Goal: Information Seeking & Learning: Learn about a topic

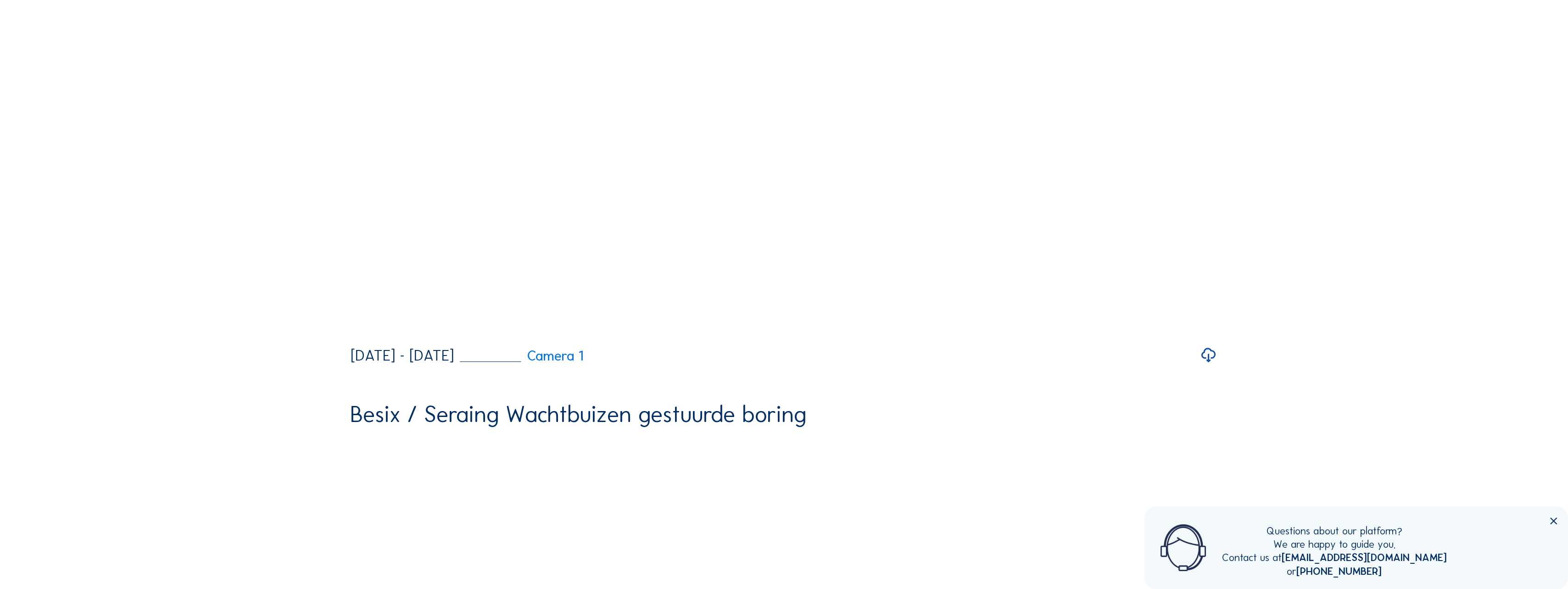
scroll to position [1331, 0]
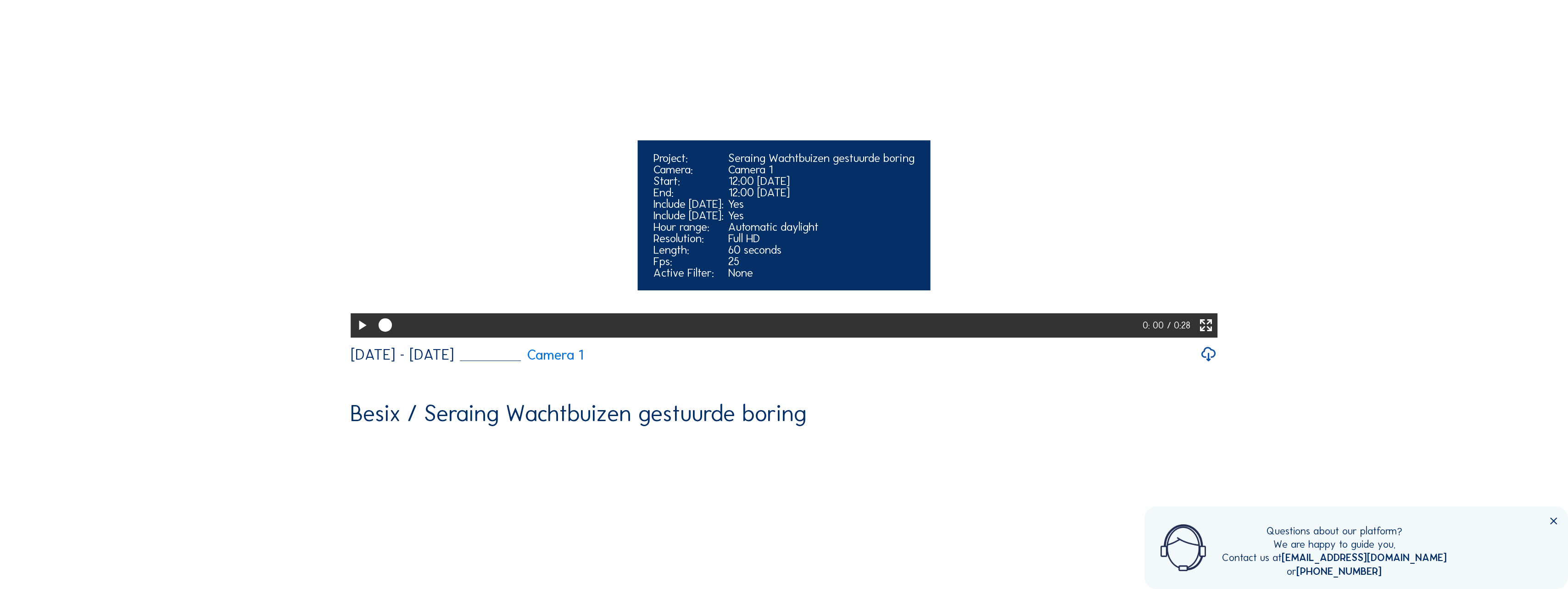
drag, startPoint x: 362, startPoint y: 439, endPoint x: 358, endPoint y: 434, distance: 6.4
click at [362, 336] on icon at bounding box center [362, 325] width 16 height 19
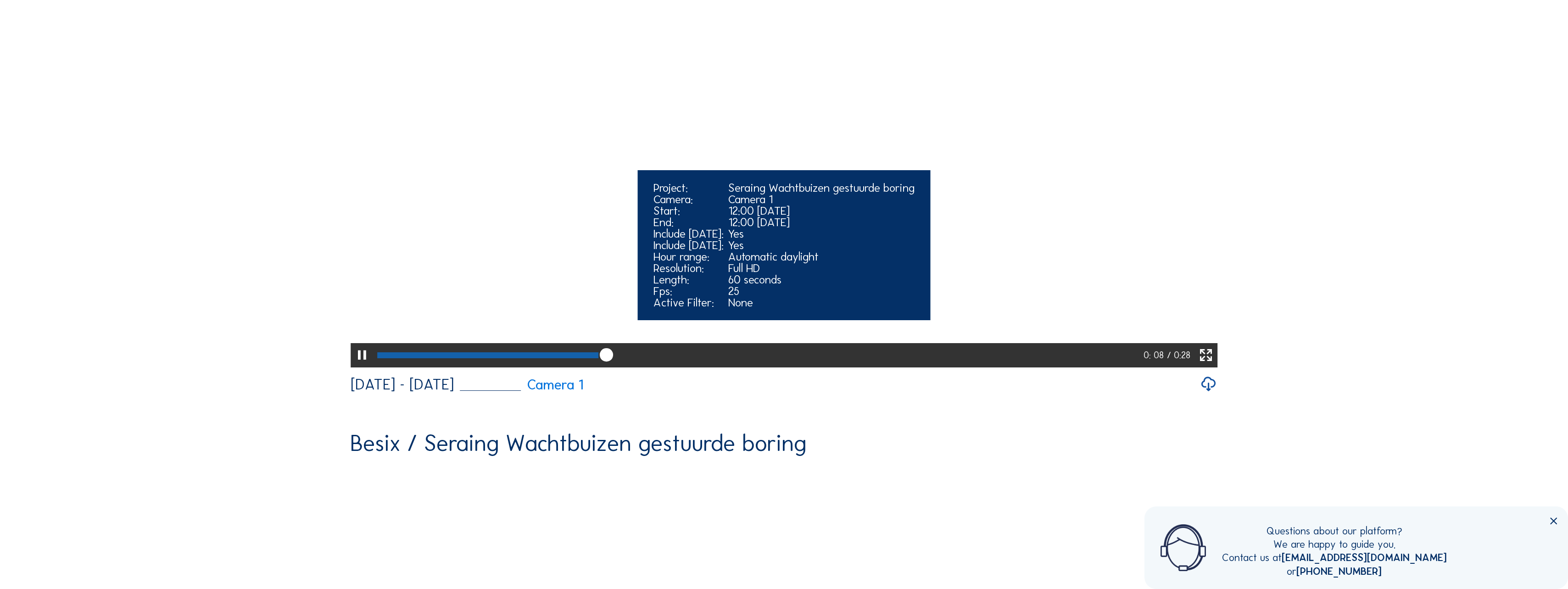
scroll to position [1285, 0]
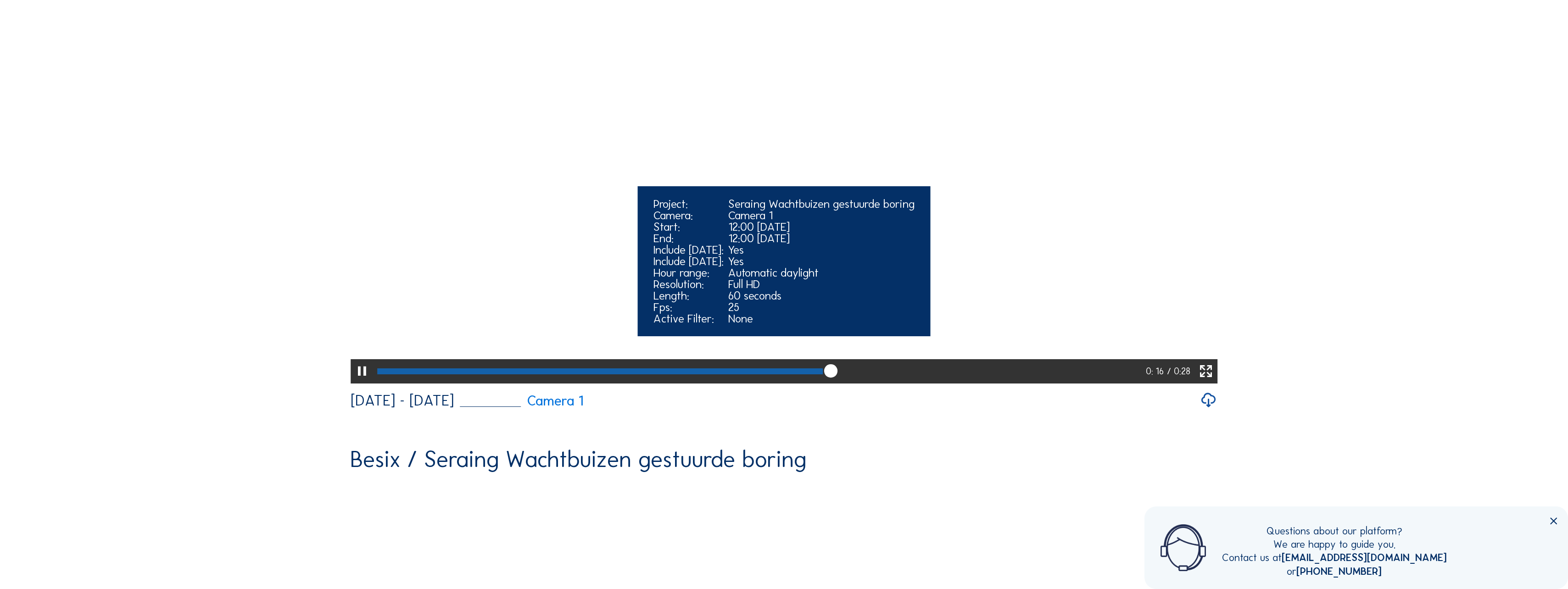
click at [762, 210] on video "Your browser does not support the video tag." at bounding box center [784, 164] width 867 height 434
click at [773, 212] on video "Your browser does not support the video tag." at bounding box center [784, 164] width 867 height 434
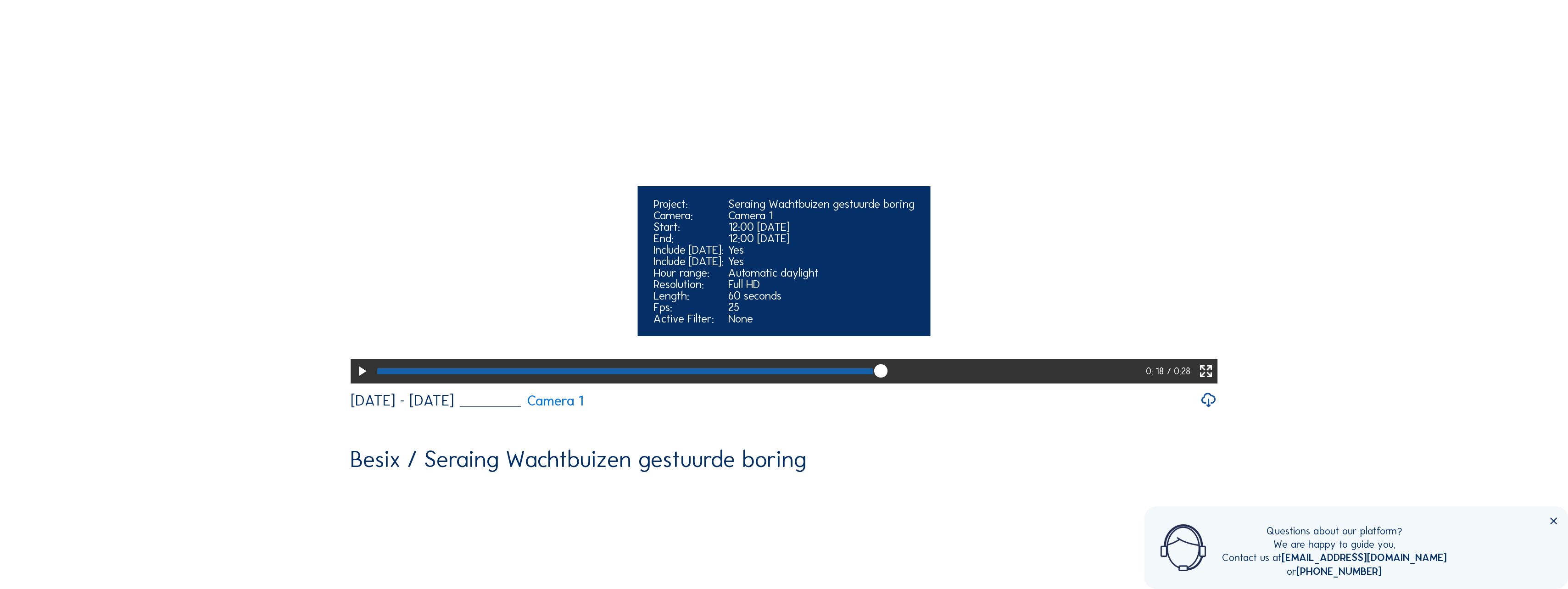
click at [773, 212] on video "Your browser does not support the video tag." at bounding box center [784, 164] width 867 height 434
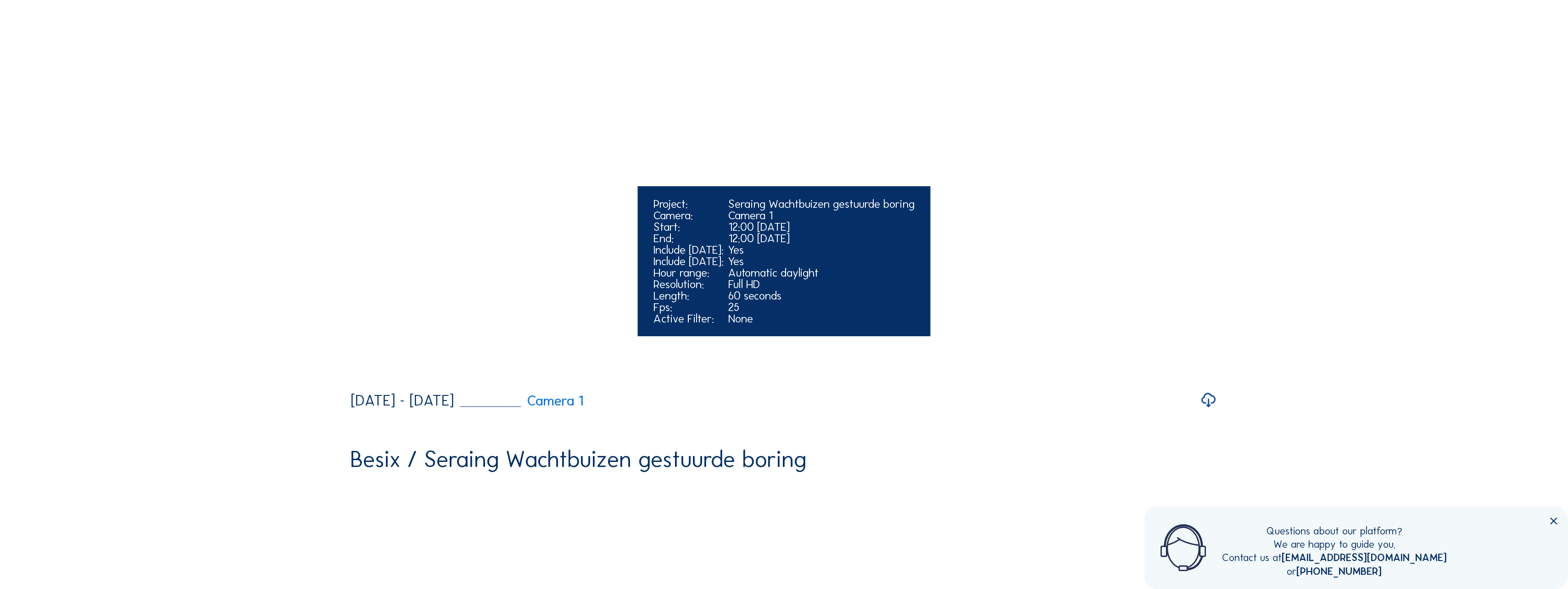
click at [773, 212] on video "Your browser does not support the video tag." at bounding box center [784, 164] width 867 height 434
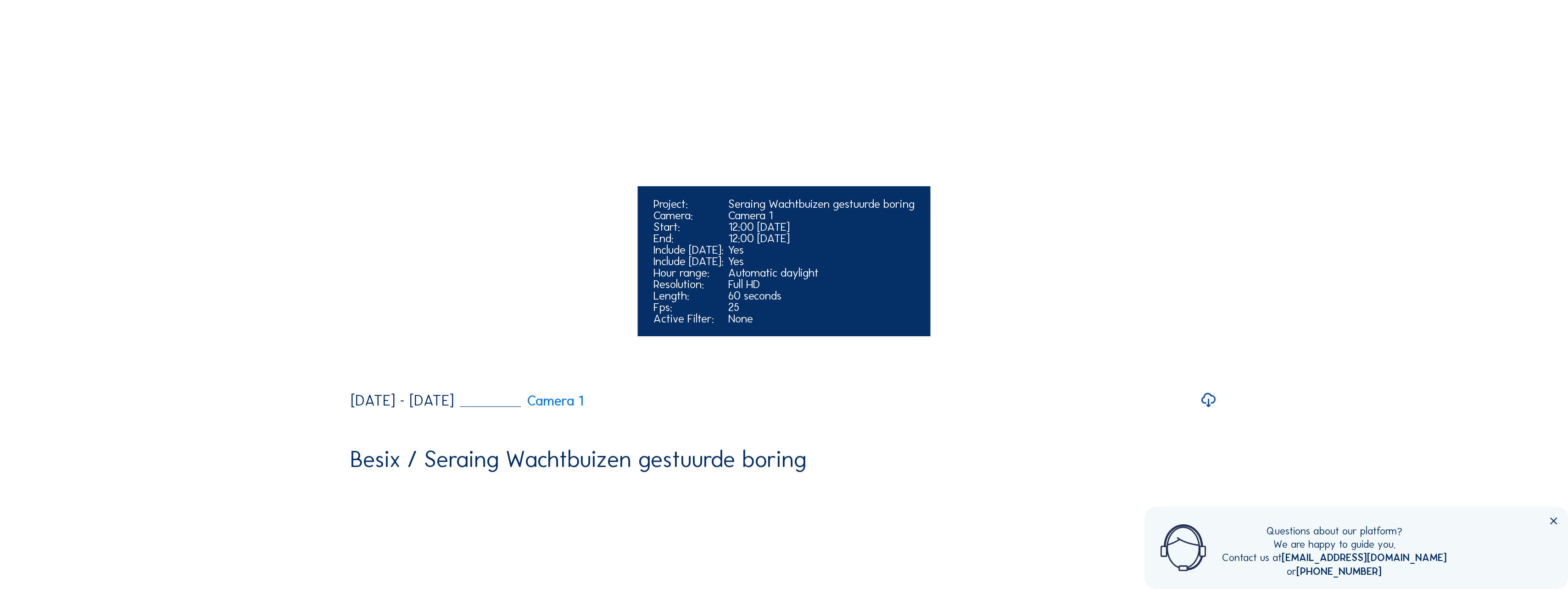
click at [773, 212] on video "Your browser does not support the video tag." at bounding box center [784, 164] width 867 height 434
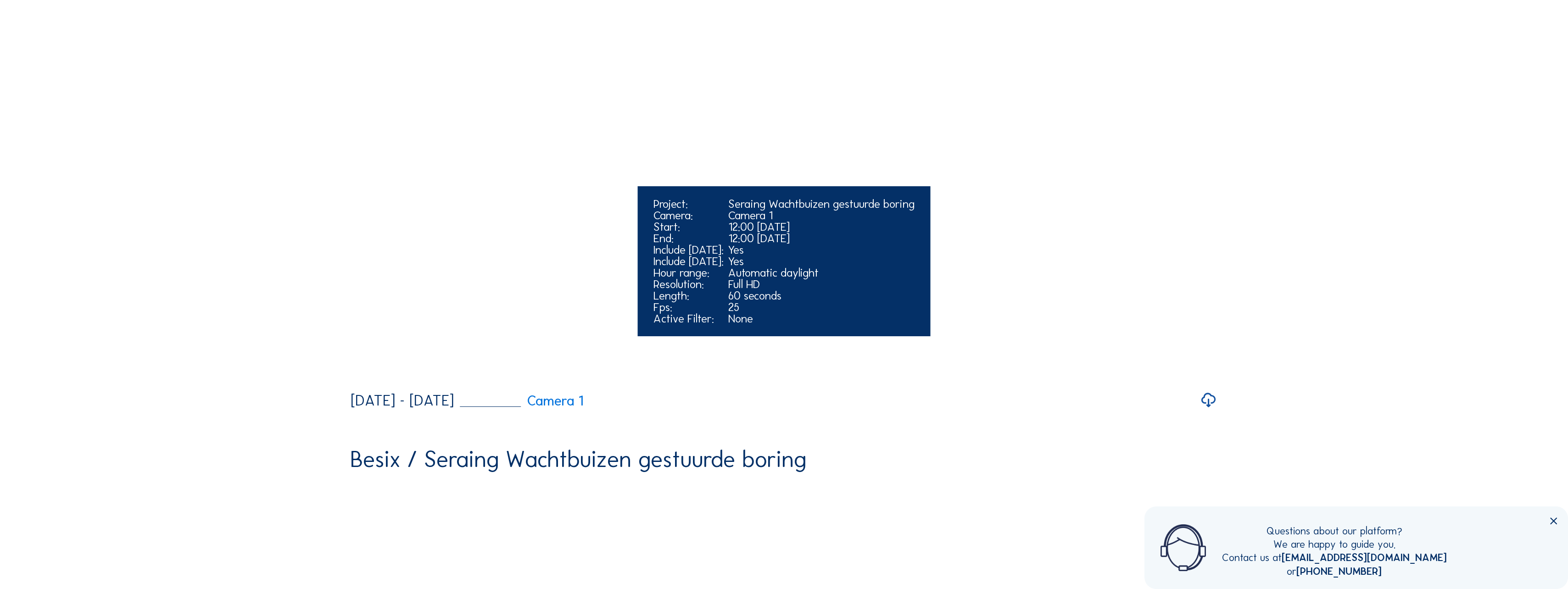
click at [773, 212] on video "Your browser does not support the video tag." at bounding box center [784, 164] width 867 height 434
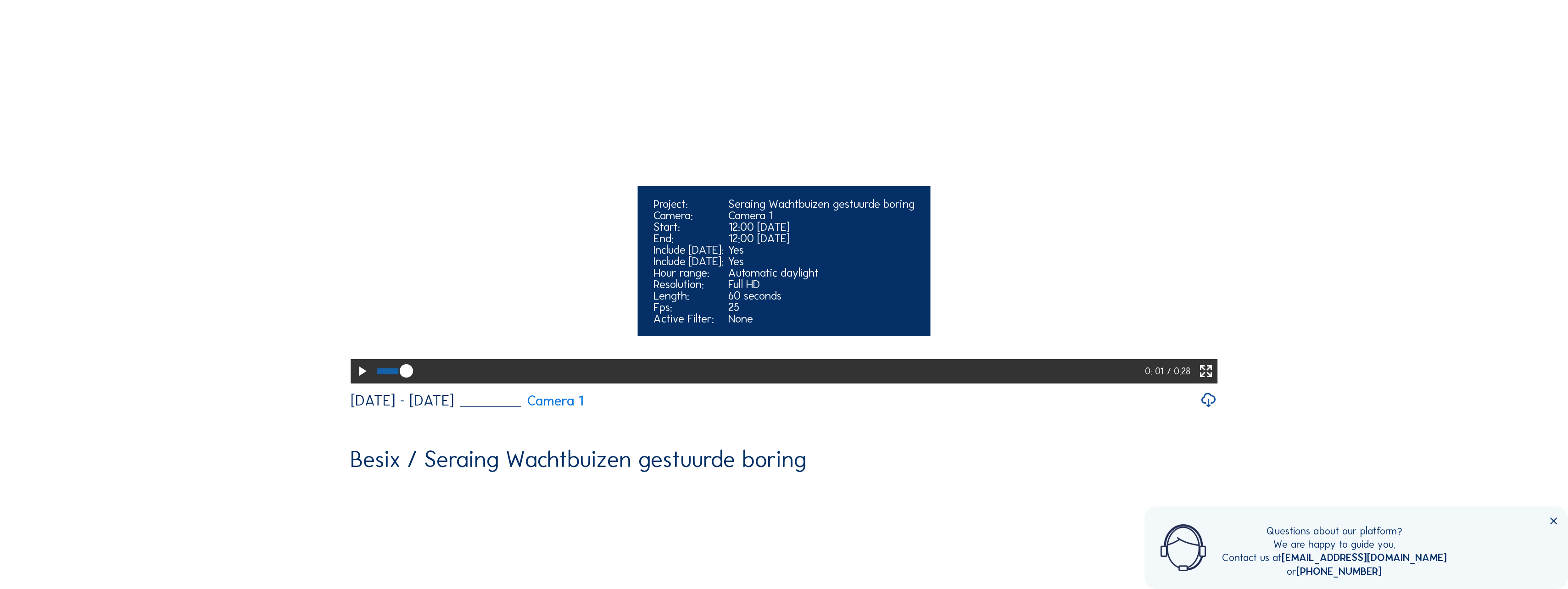
drag, startPoint x: 401, startPoint y: 488, endPoint x: 380, endPoint y: 490, distance: 21.1
click at [381, 383] on div at bounding box center [759, 371] width 771 height 24
click at [378, 374] on div at bounding box center [382, 372] width 9 height 6
click at [380, 380] on icon at bounding box center [388, 372] width 16 height 17
click at [1101, 383] on div at bounding box center [758, 371] width 769 height 24
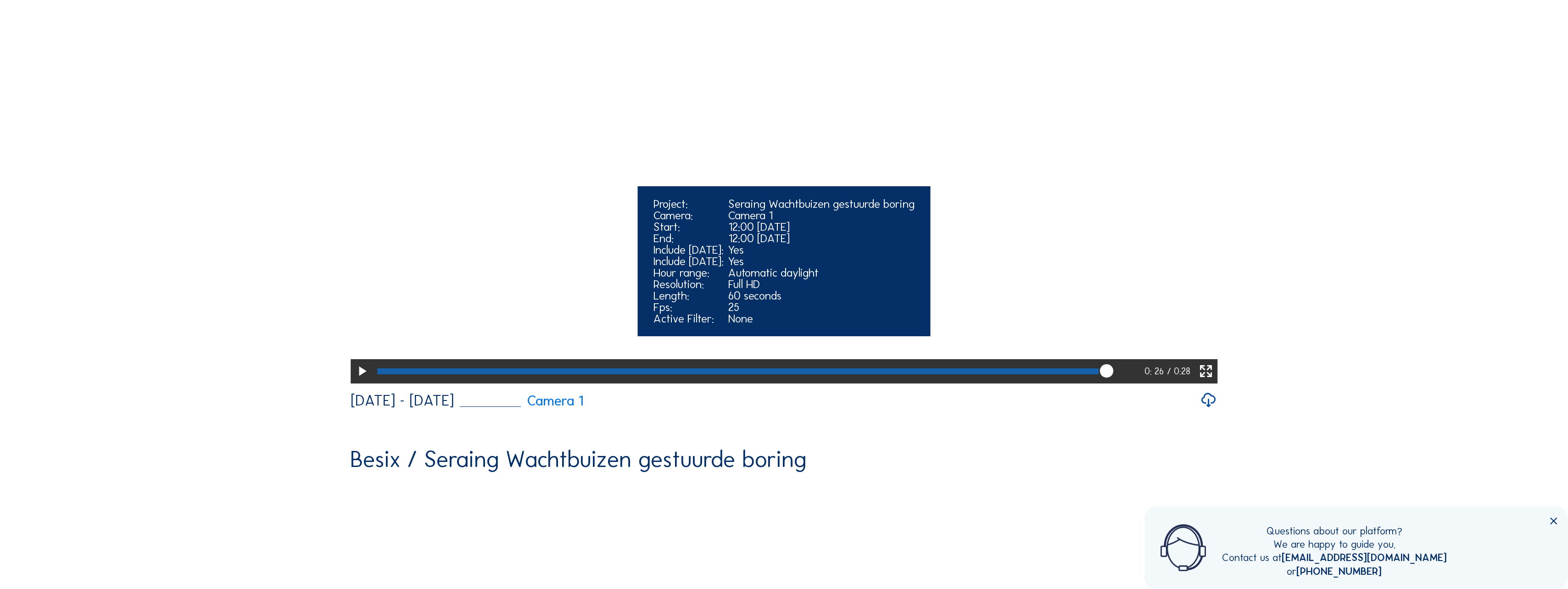
click at [1125, 383] on div at bounding box center [759, 371] width 771 height 24
click at [1141, 383] on div at bounding box center [759, 371] width 771 height 24
drag, startPoint x: 1141, startPoint y: 486, endPoint x: 1136, endPoint y: 486, distance: 5.0
click at [1136, 380] on icon at bounding box center [1132, 372] width 16 height 17
click at [1130, 383] on div at bounding box center [758, 371] width 769 height 24
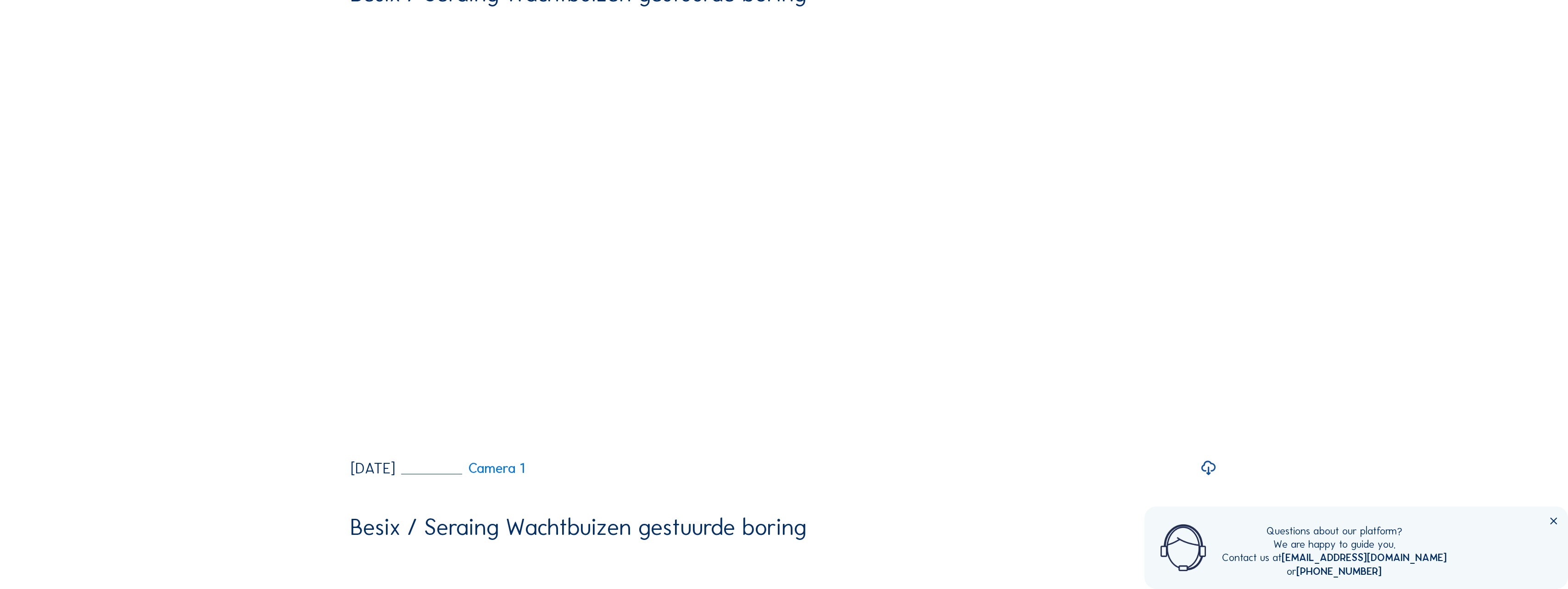
scroll to position [736, 0]
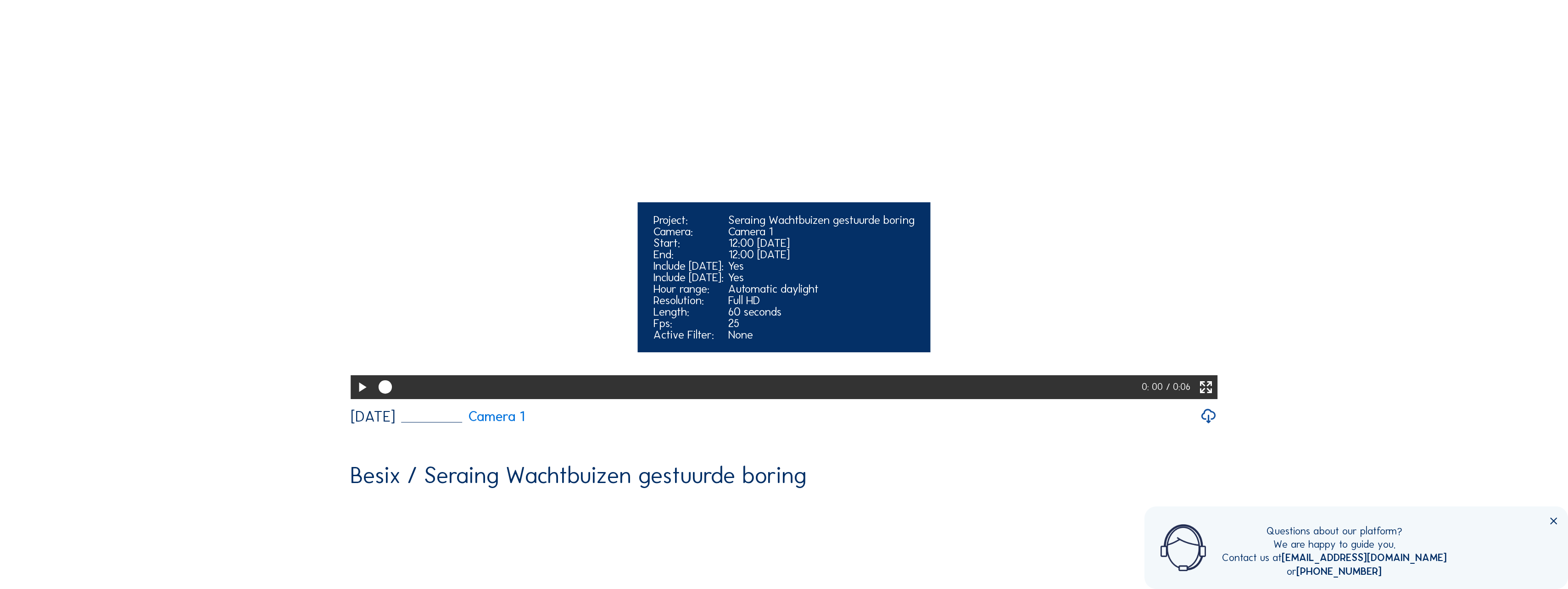
click at [363, 398] on icon at bounding box center [362, 387] width 16 height 19
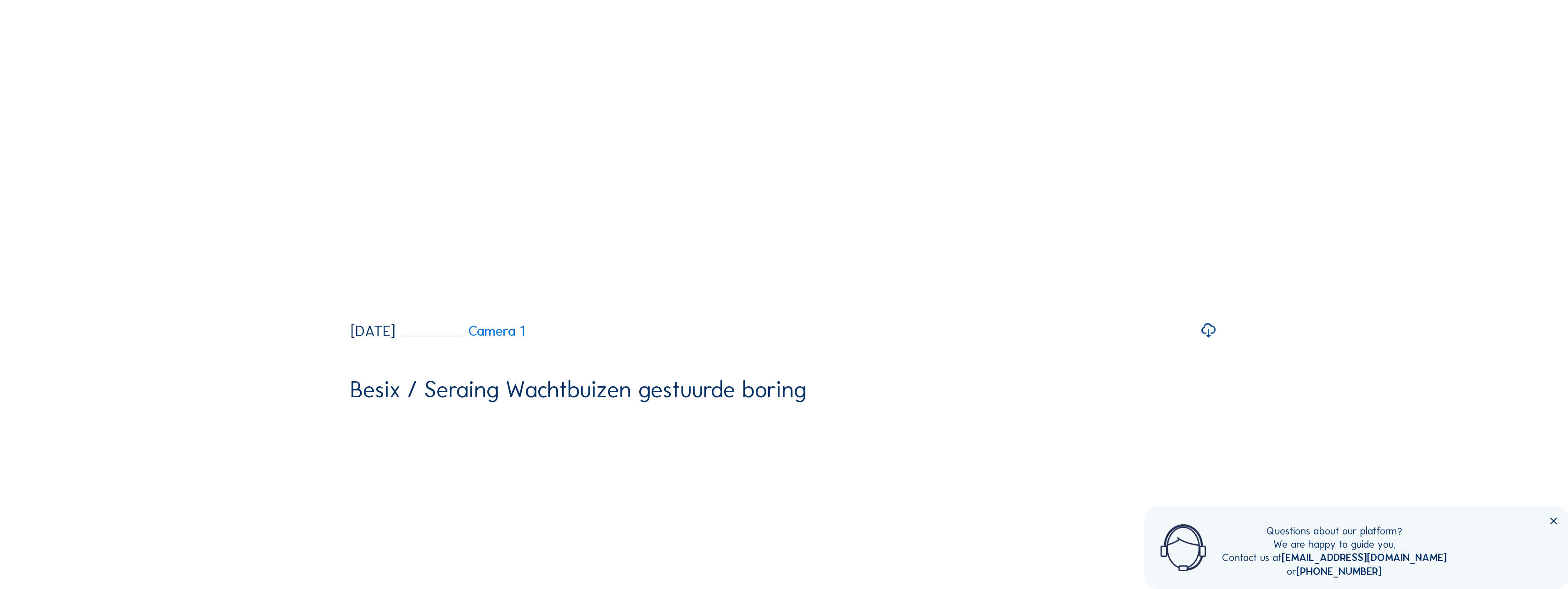
scroll to position [231, 0]
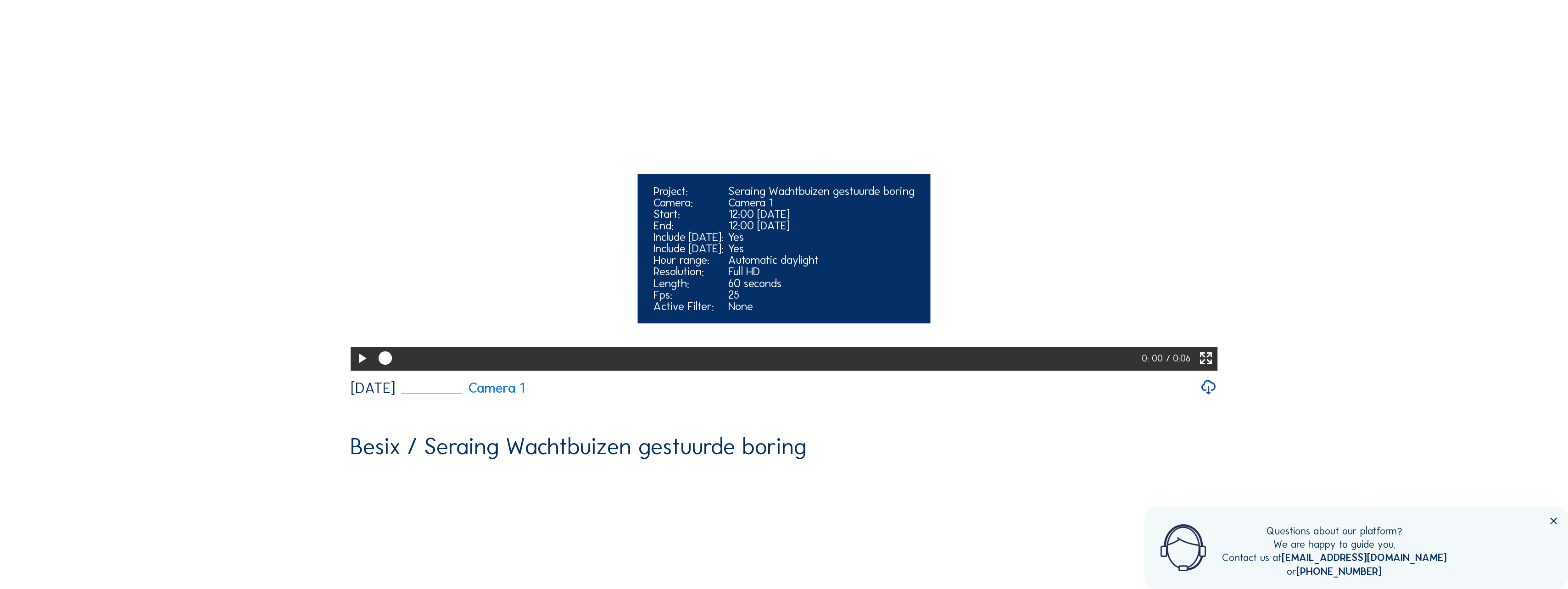
click at [364, 369] on icon at bounding box center [362, 358] width 16 height 19
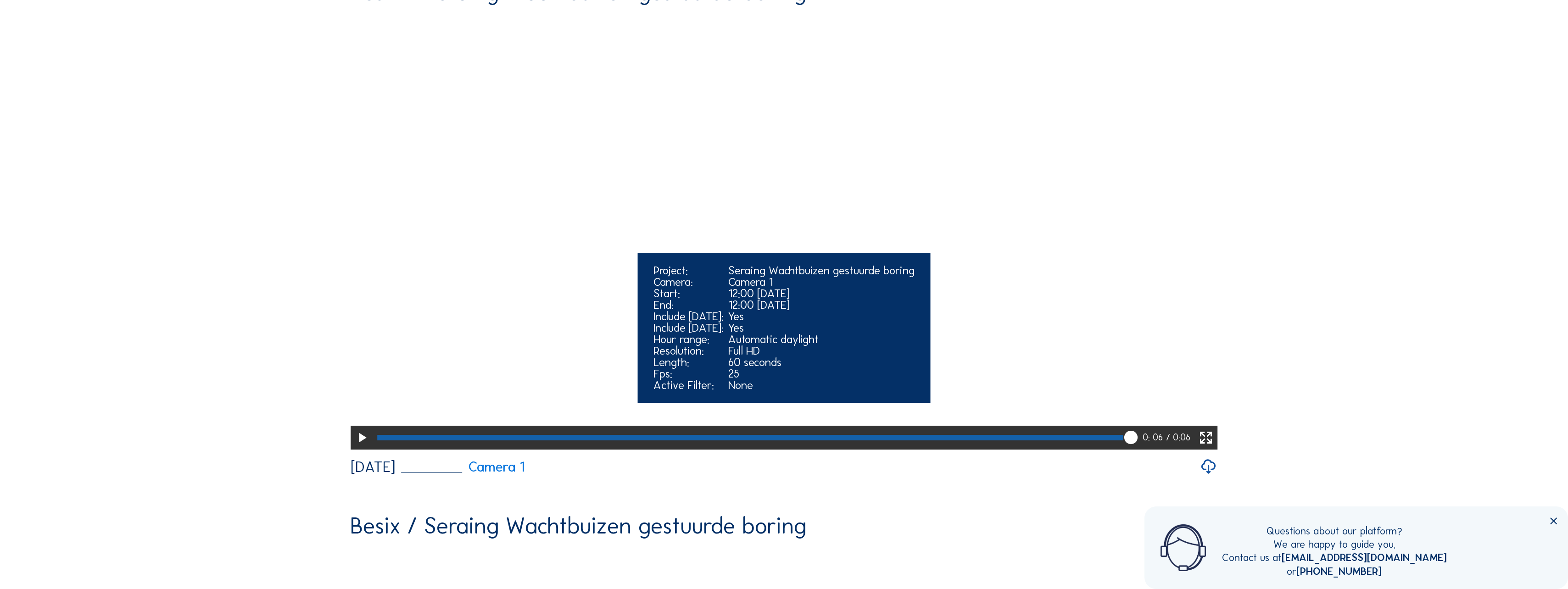
scroll to position [780, 0]
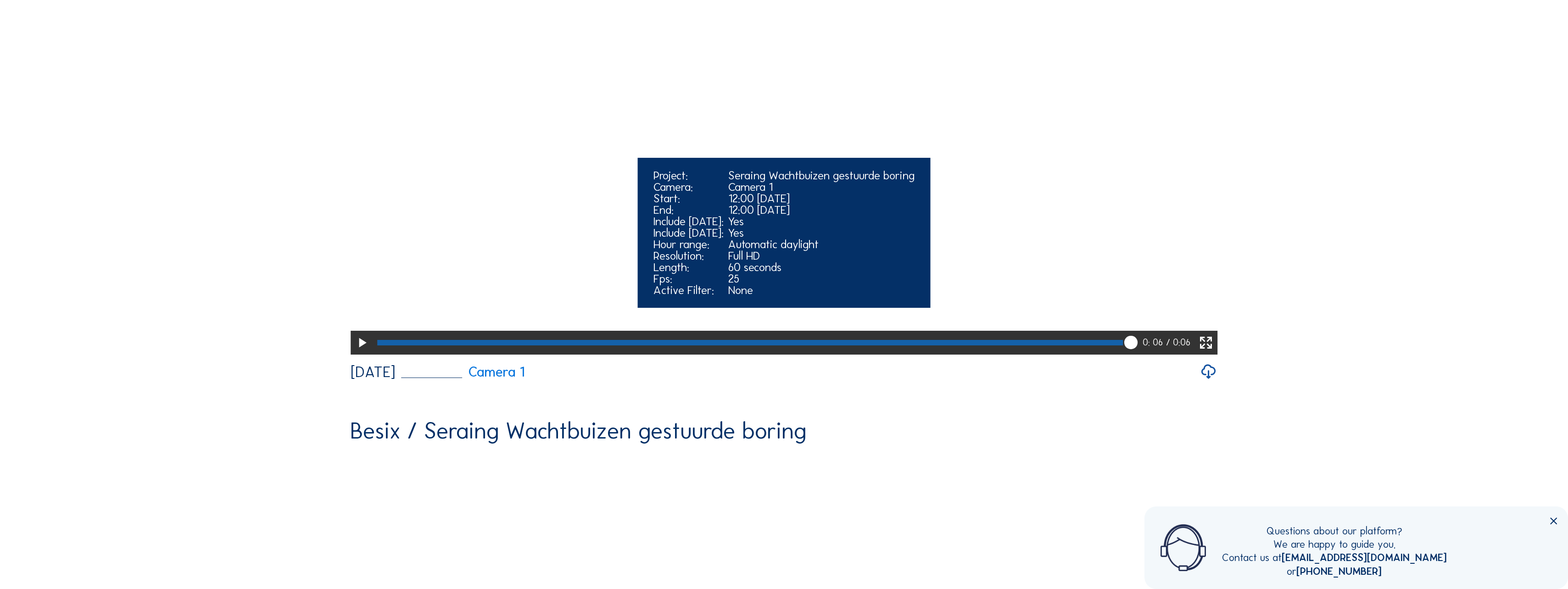
click at [365, 353] on icon at bounding box center [362, 343] width 16 height 19
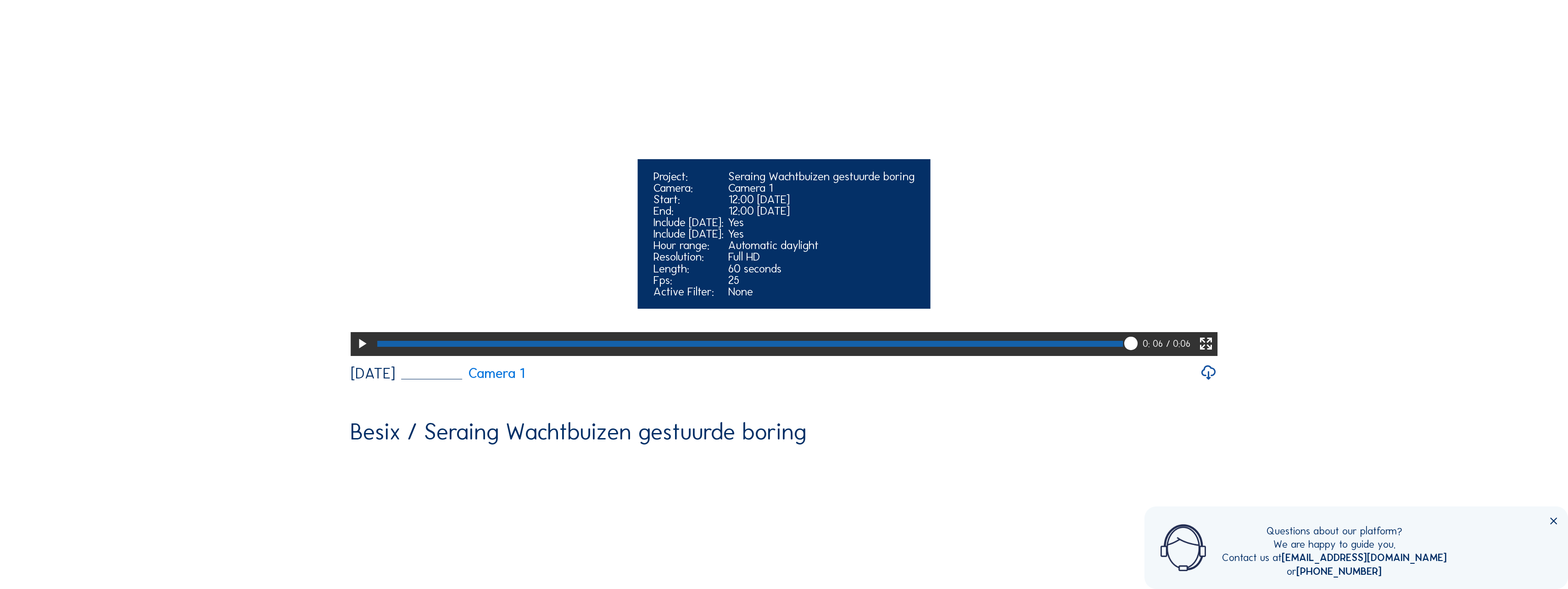
scroll to position [229, 0]
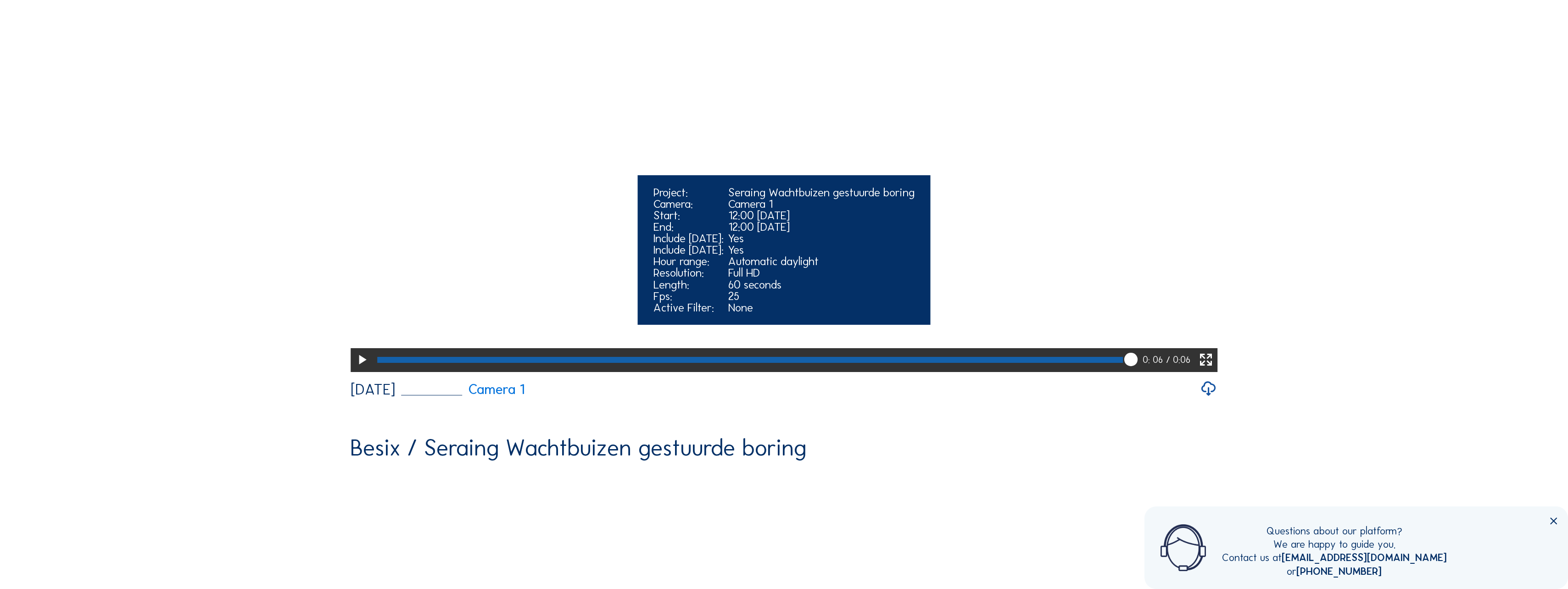
click at [358, 370] on icon at bounding box center [362, 360] width 16 height 19
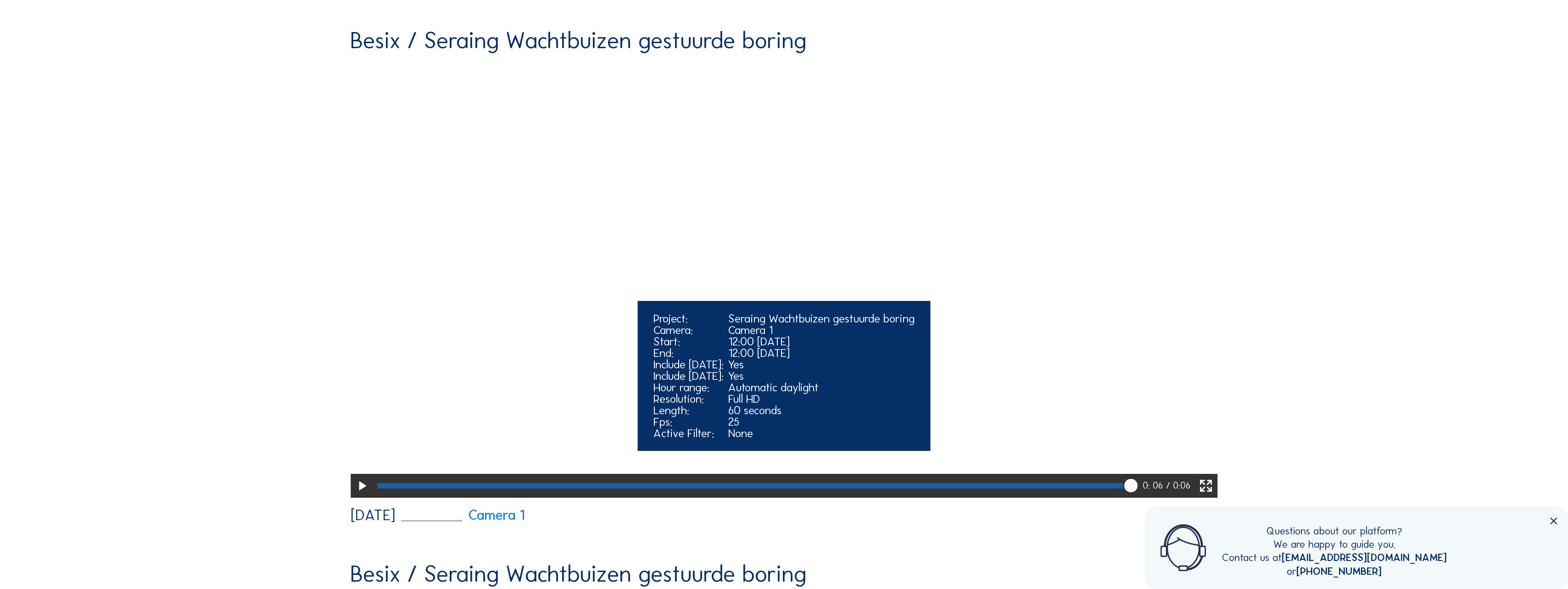
scroll to position [642, 0]
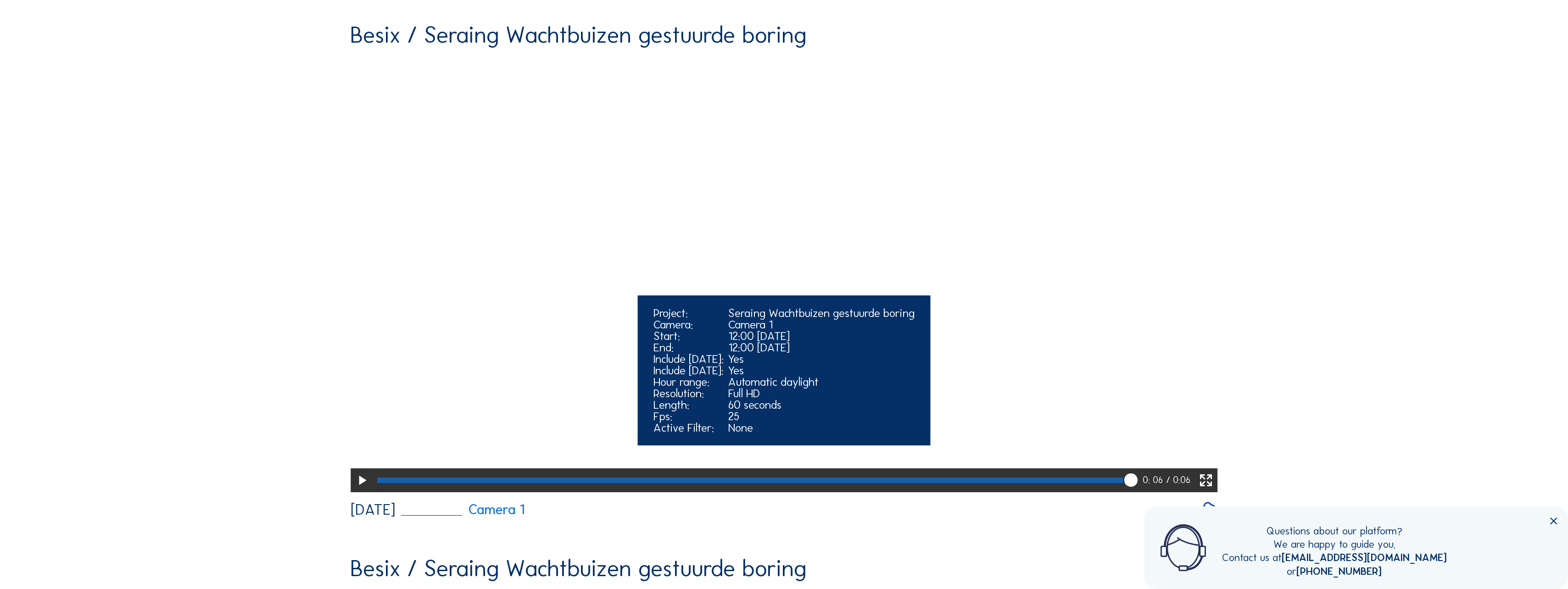
click at [362, 491] on icon at bounding box center [362, 480] width 16 height 19
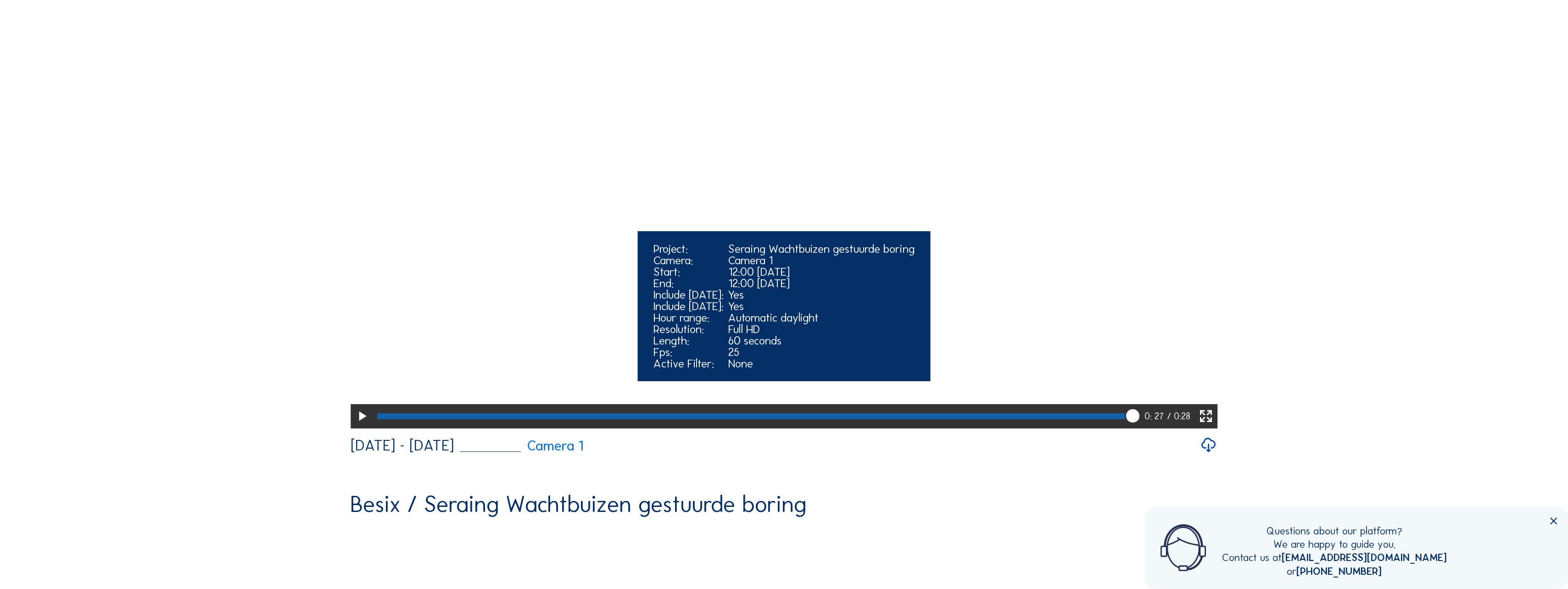
scroll to position [1285, 0]
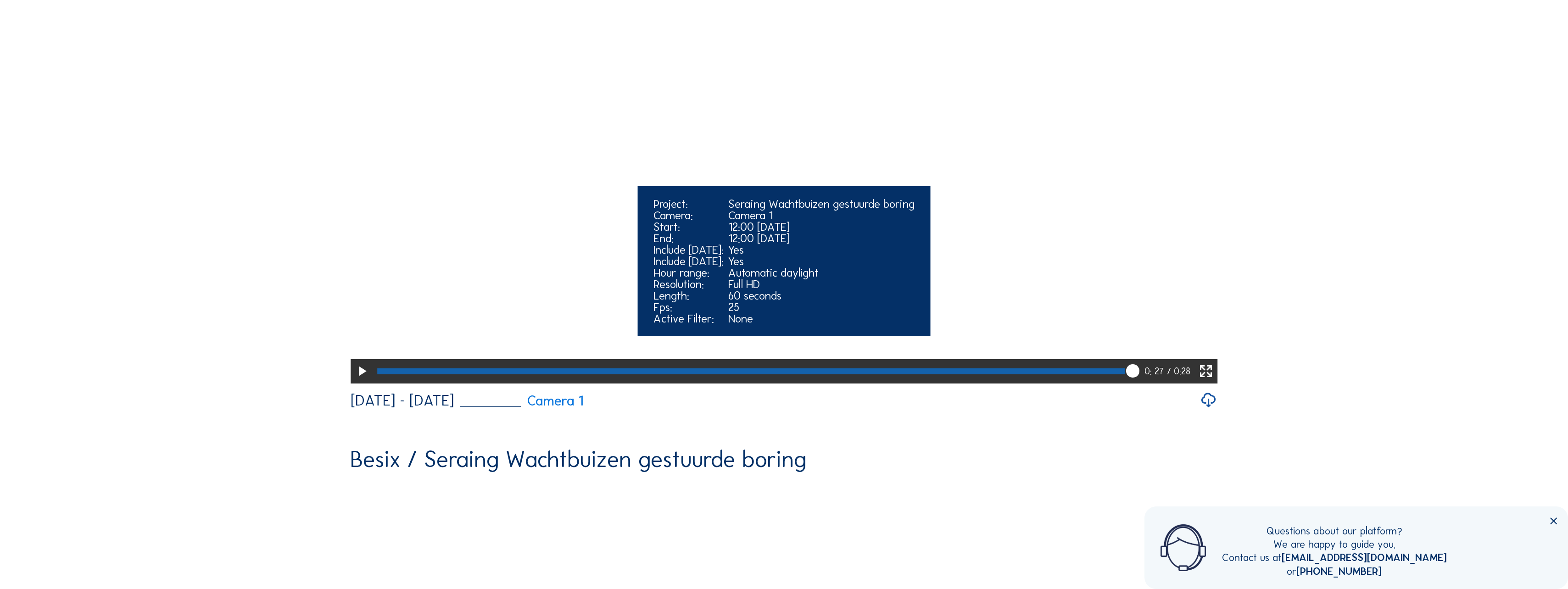
click at [361, 382] on icon at bounding box center [362, 371] width 16 height 19
drag, startPoint x: 1135, startPoint y: 488, endPoint x: 1141, endPoint y: 488, distance: 6.0
click at [1141, 380] on icon at bounding box center [1132, 372] width 16 height 17
click at [358, 382] on icon at bounding box center [362, 371] width 16 height 19
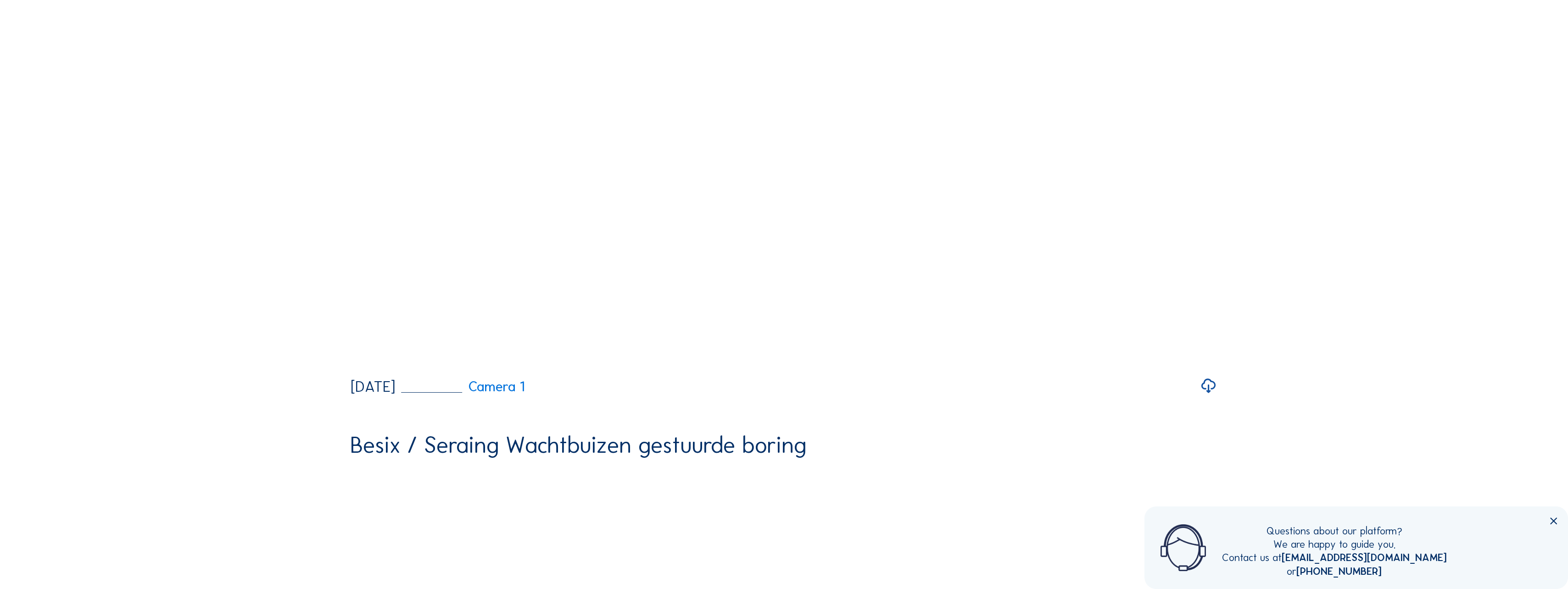
scroll to position [1836, 0]
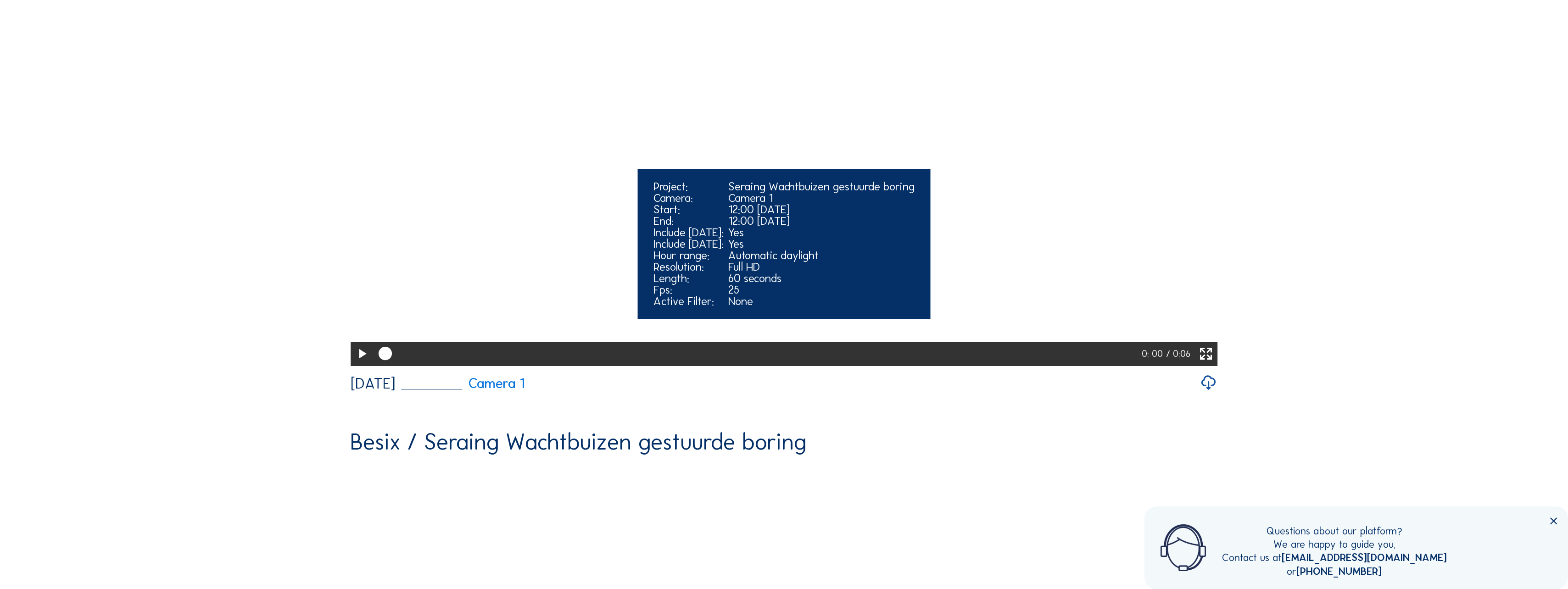
click at [351, 366] on div at bounding box center [361, 353] width 23 height 24
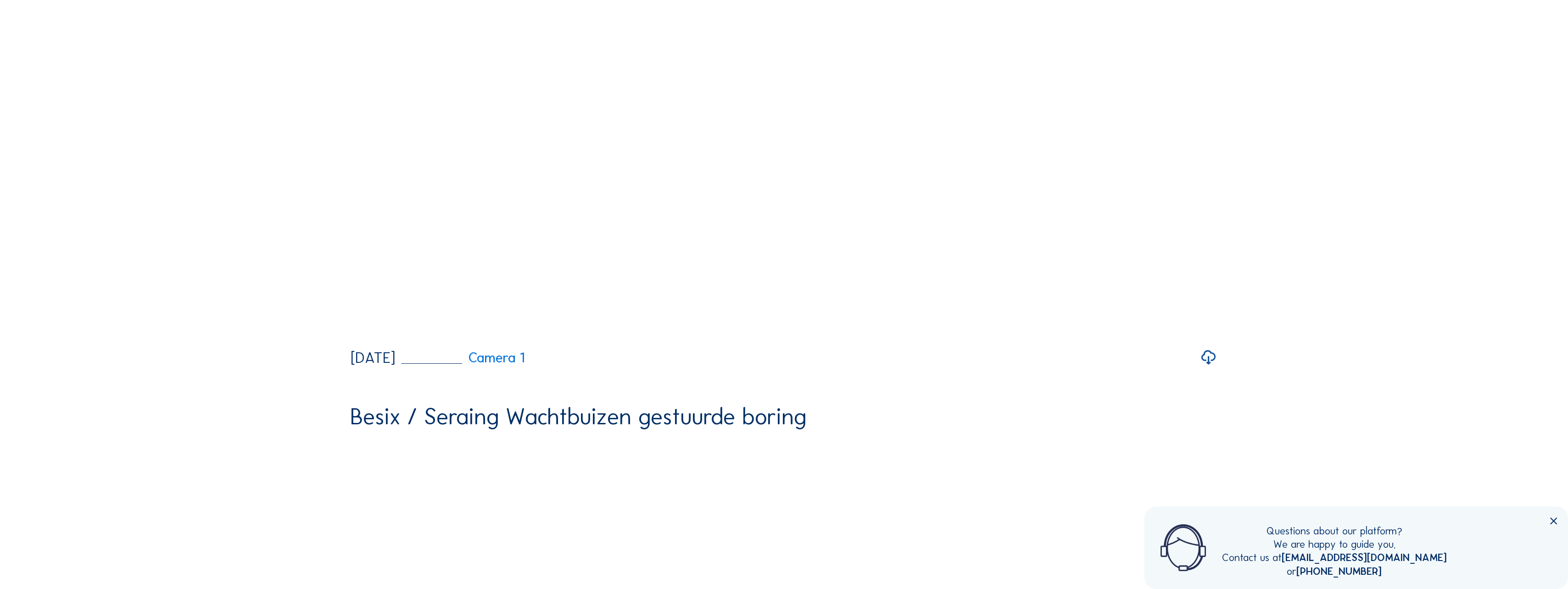
scroll to position [780, 0]
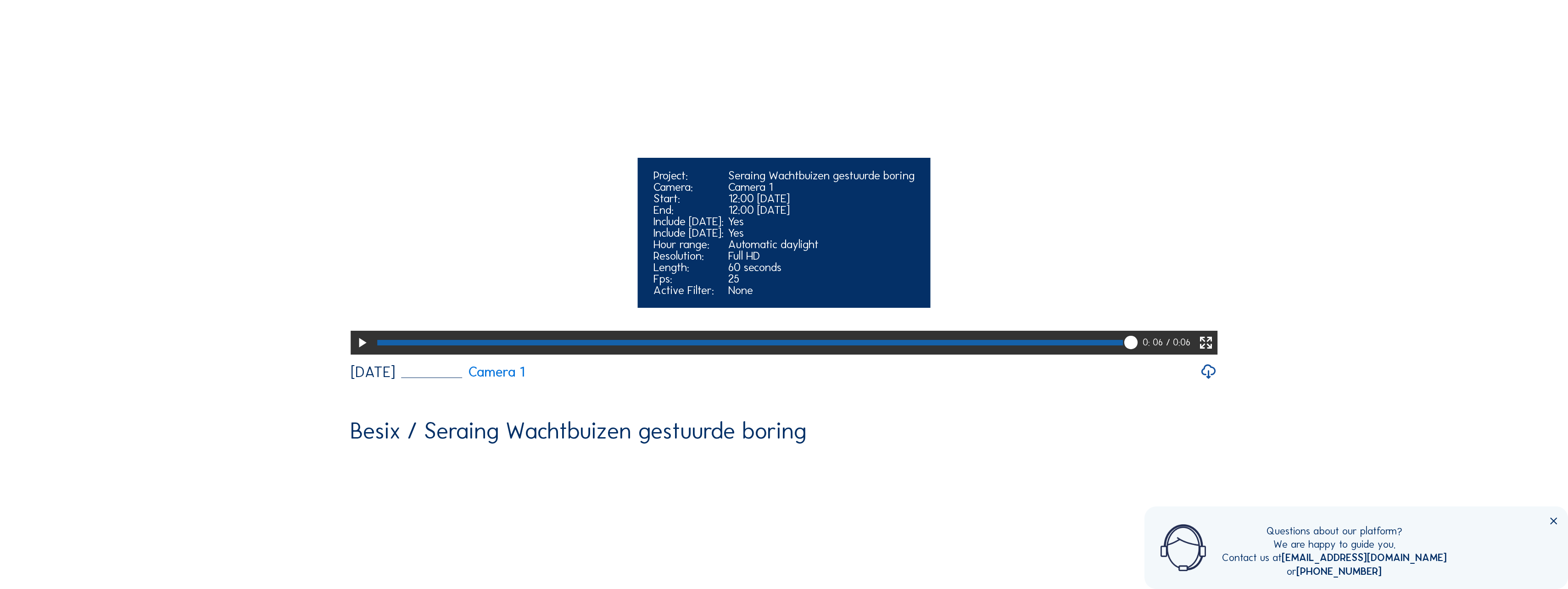
click at [359, 353] on icon at bounding box center [362, 343] width 16 height 19
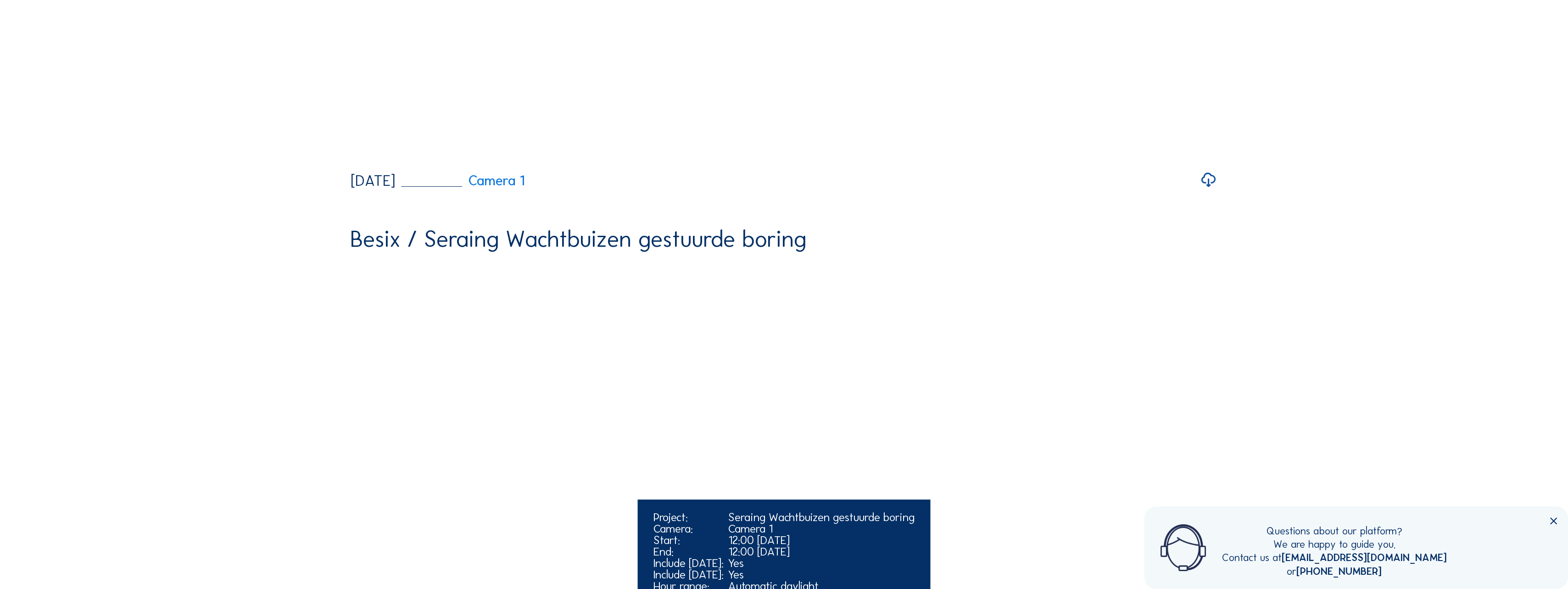
scroll to position [642, 0]
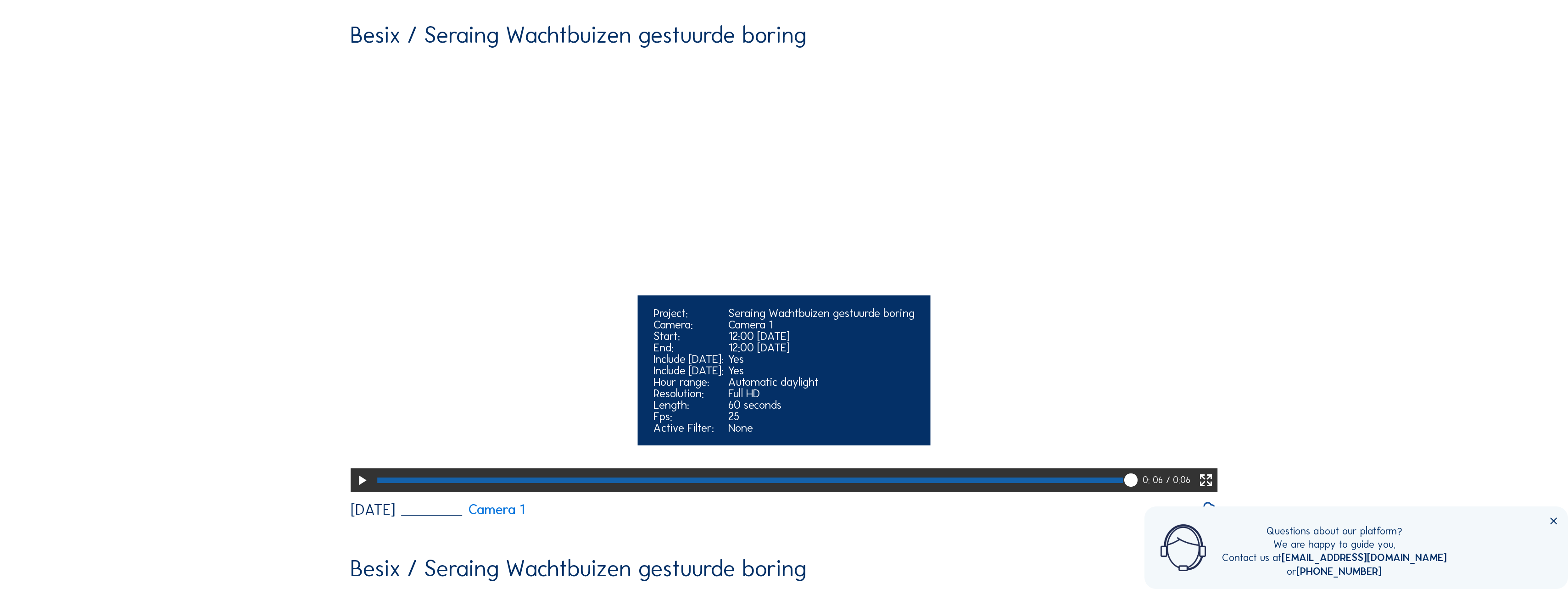
click at [362, 491] on icon at bounding box center [362, 480] width 16 height 19
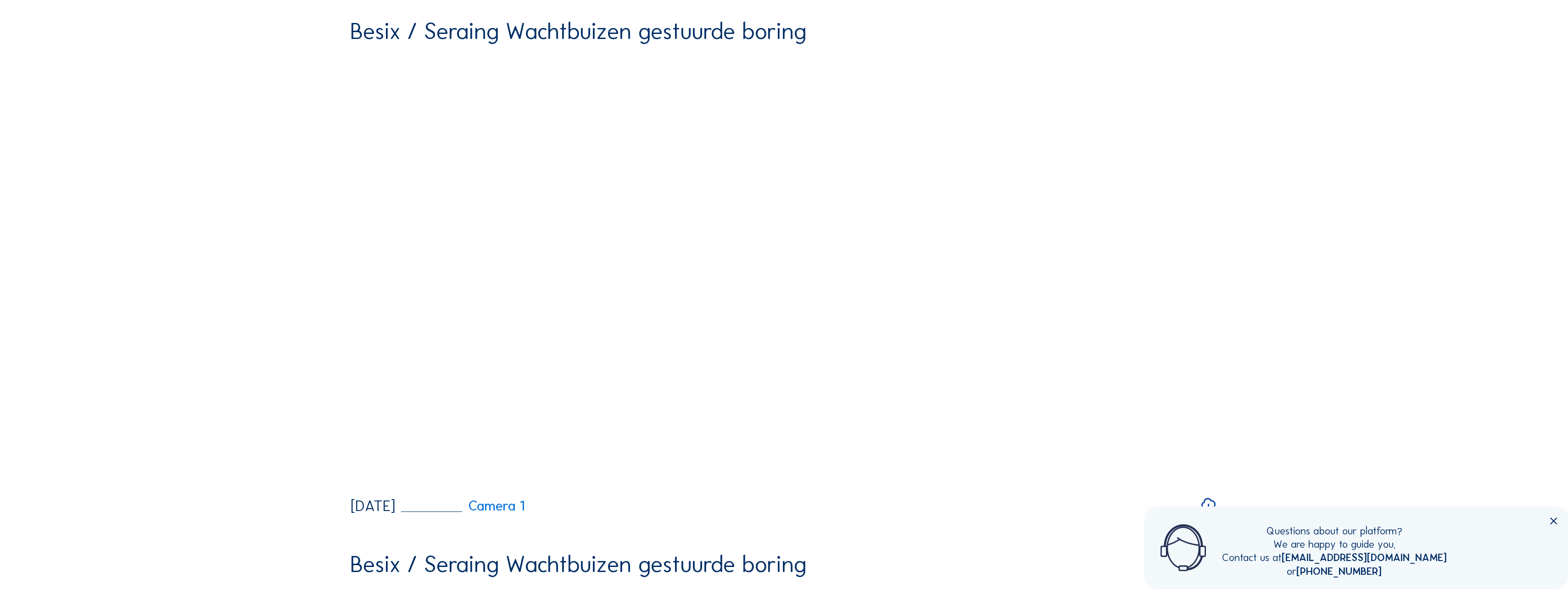
scroll to position [92, 0]
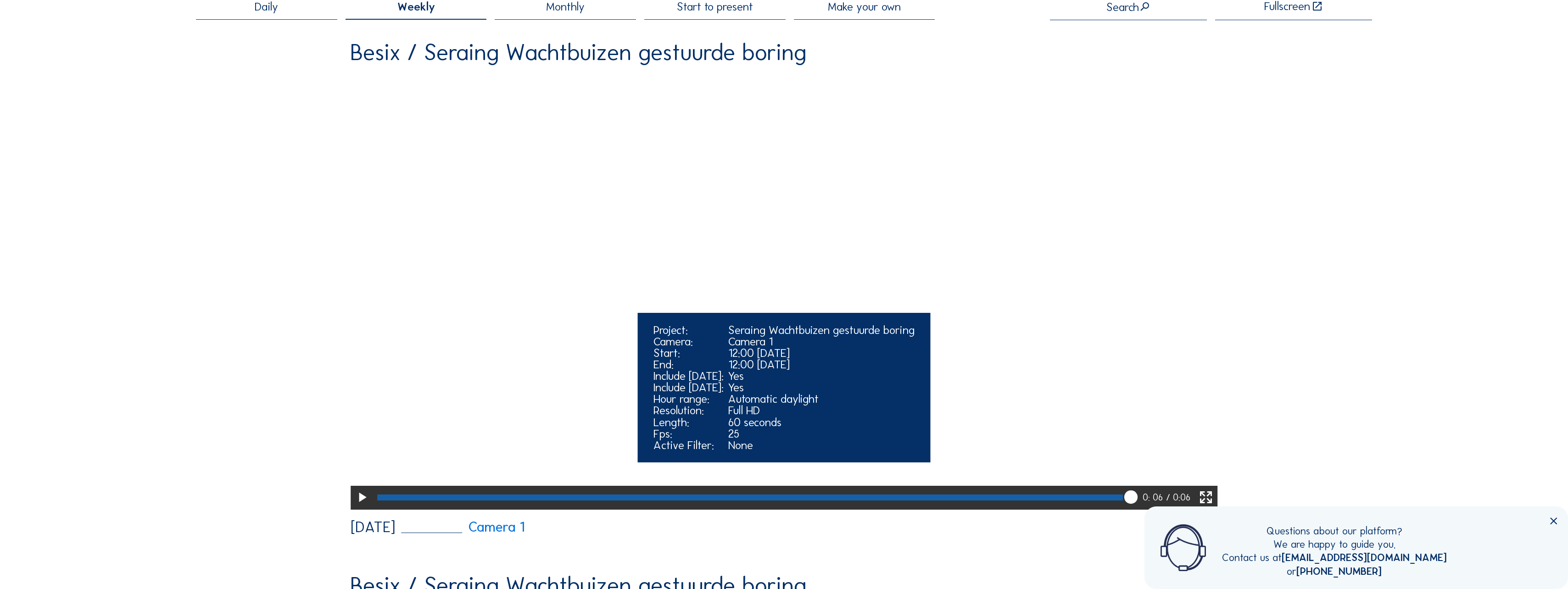
click at [364, 507] on icon at bounding box center [362, 498] width 16 height 19
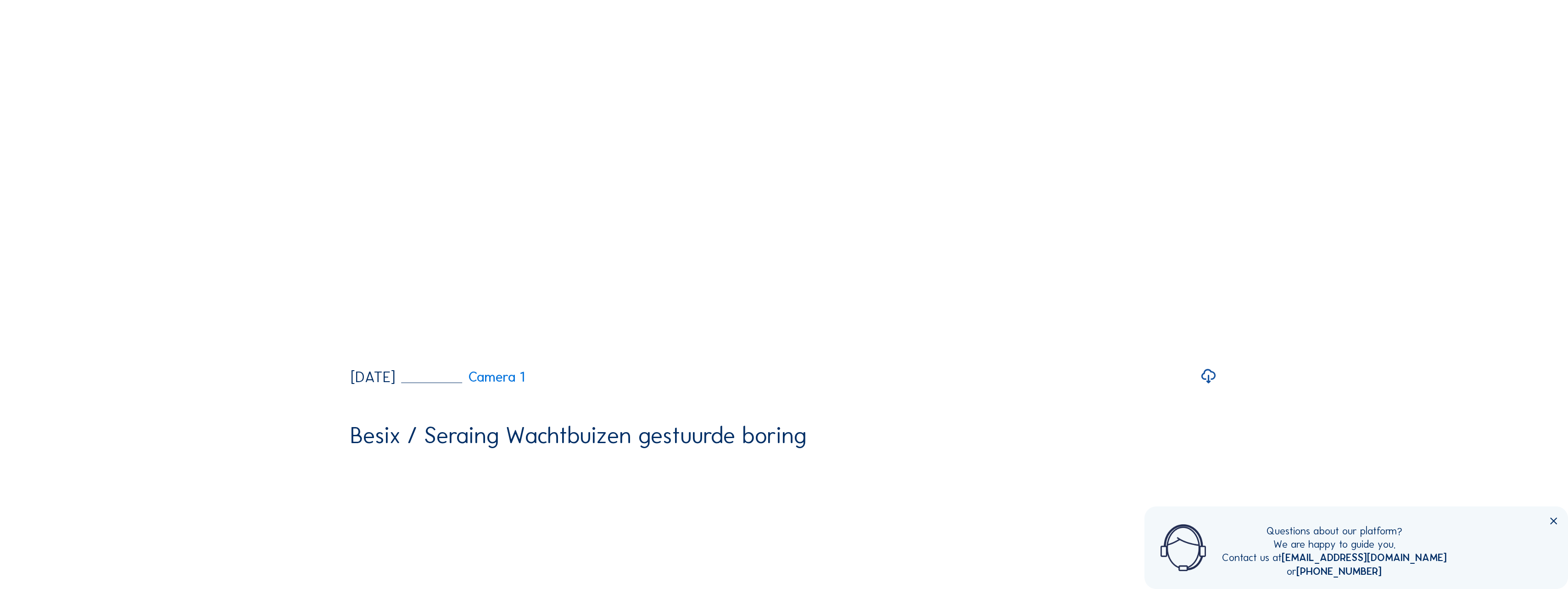
scroll to position [1837, 0]
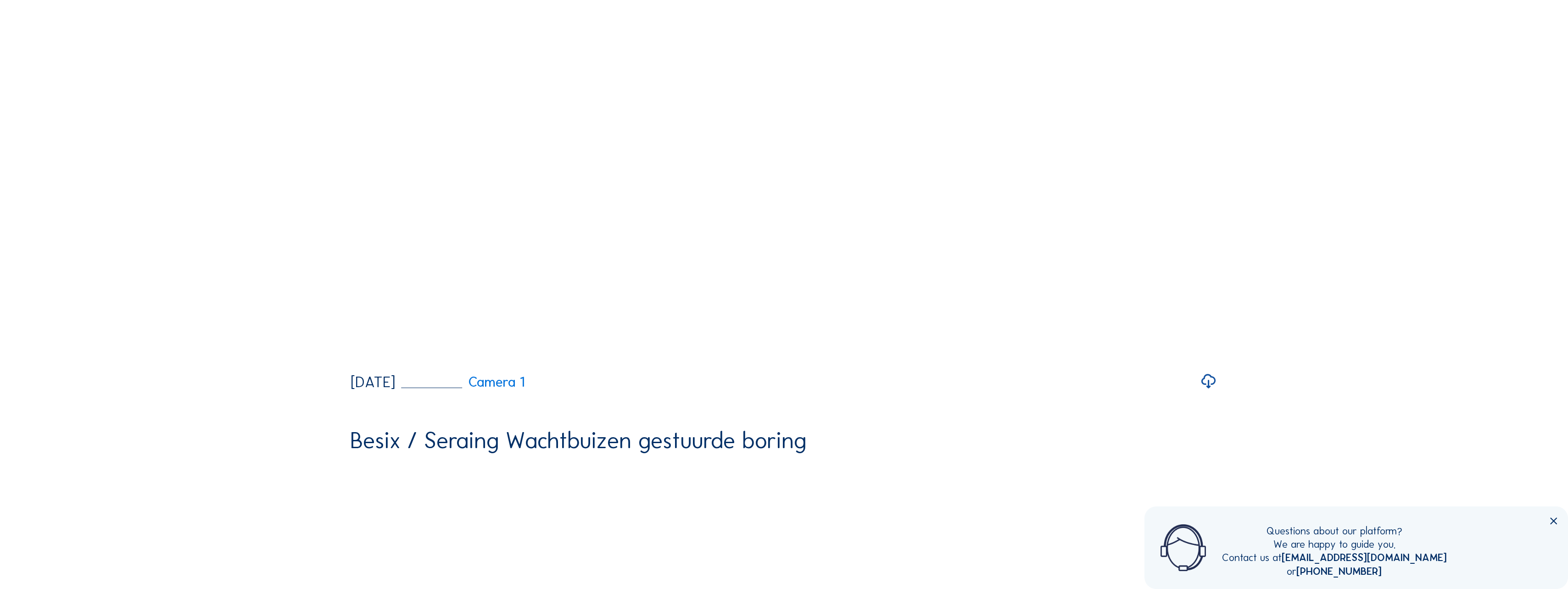
click at [1554, 522] on icon at bounding box center [1553, 522] width 12 height 12
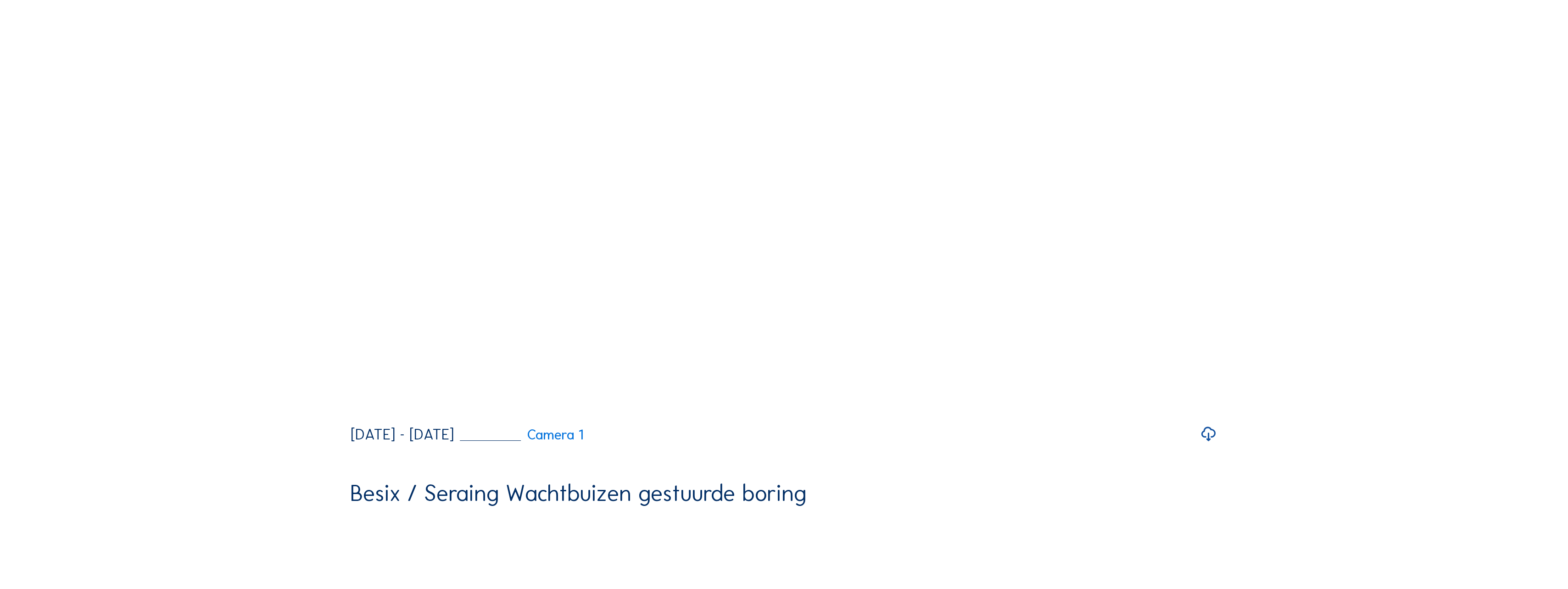
scroll to position [1377, 0]
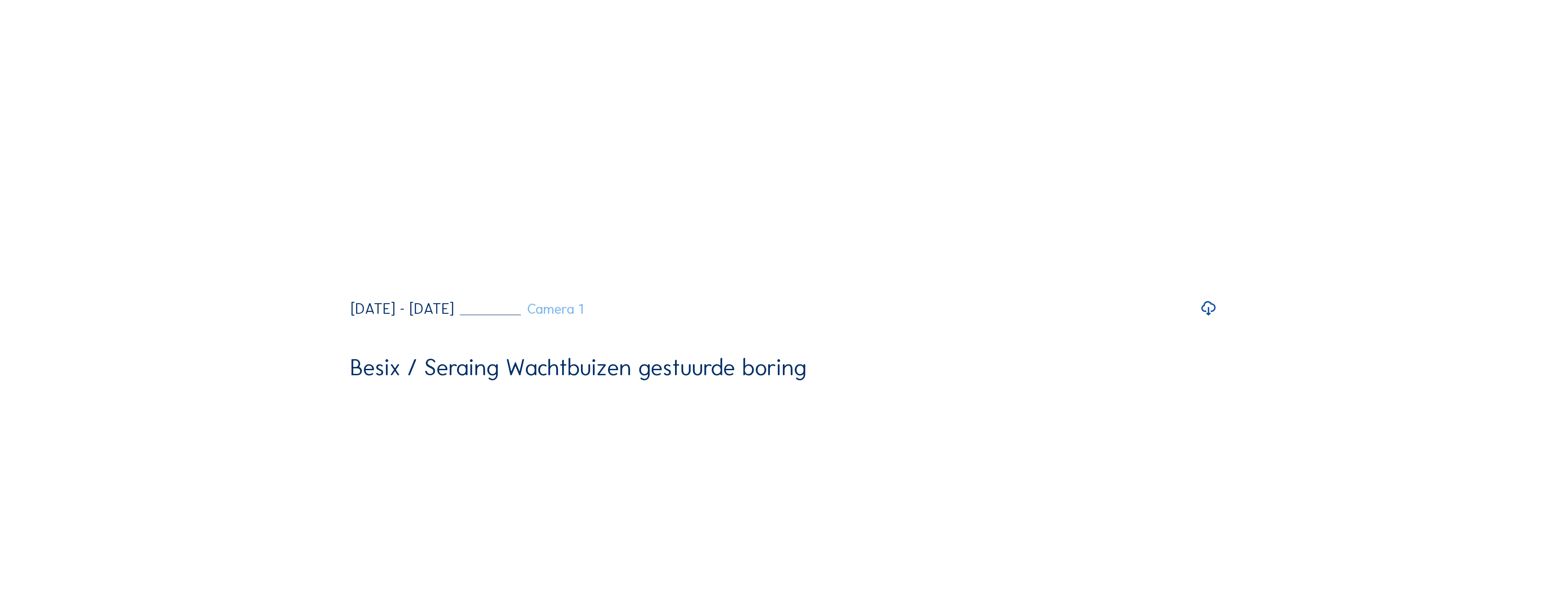
drag, startPoint x: 666, startPoint y: 423, endPoint x: 690, endPoint y: 422, distance: 24.0
click at [583, 316] on link "Camera 1" at bounding box center [521, 309] width 123 height 13
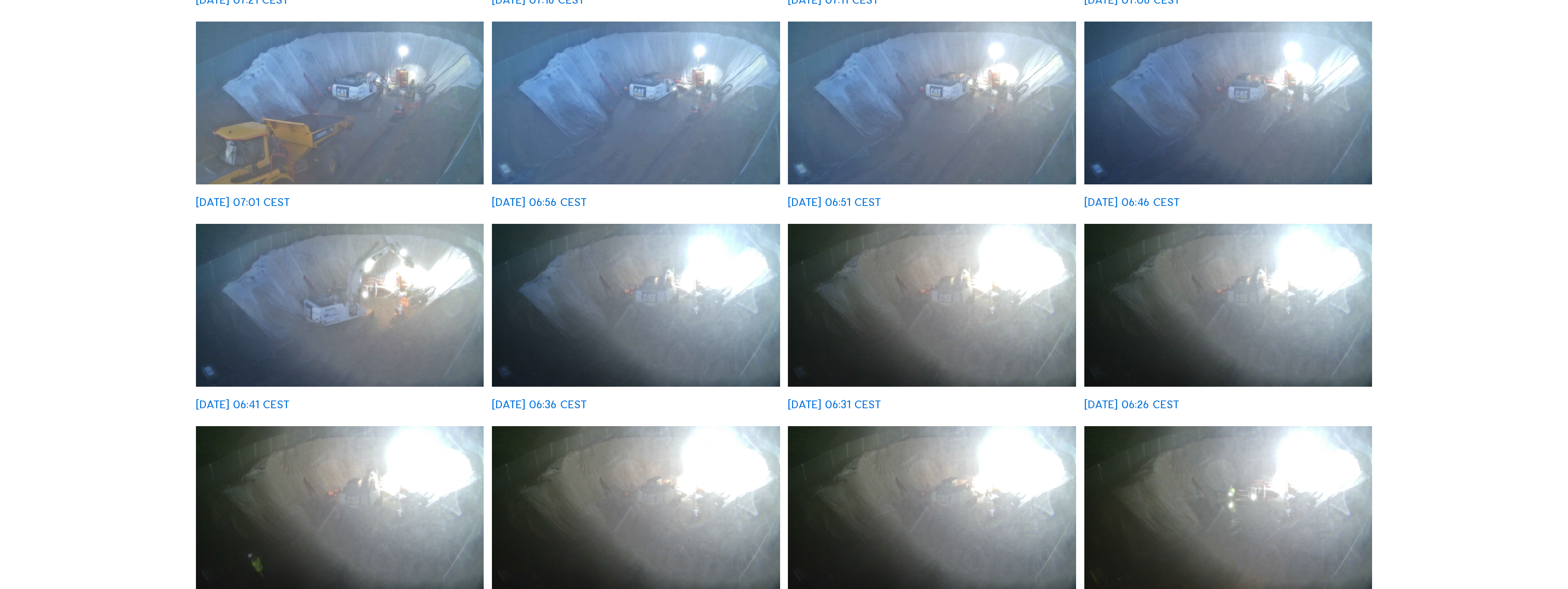
scroll to position [321, 0]
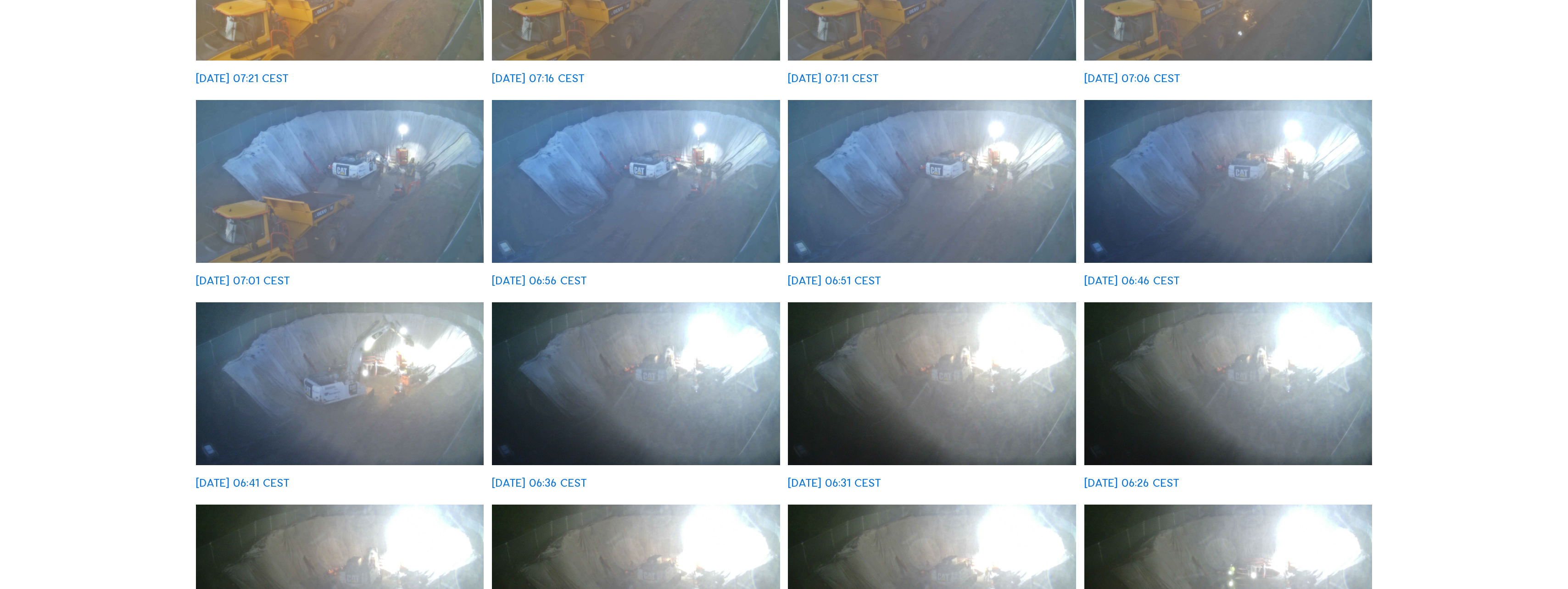
click at [595, 186] on img at bounding box center [636, 182] width 288 height 163
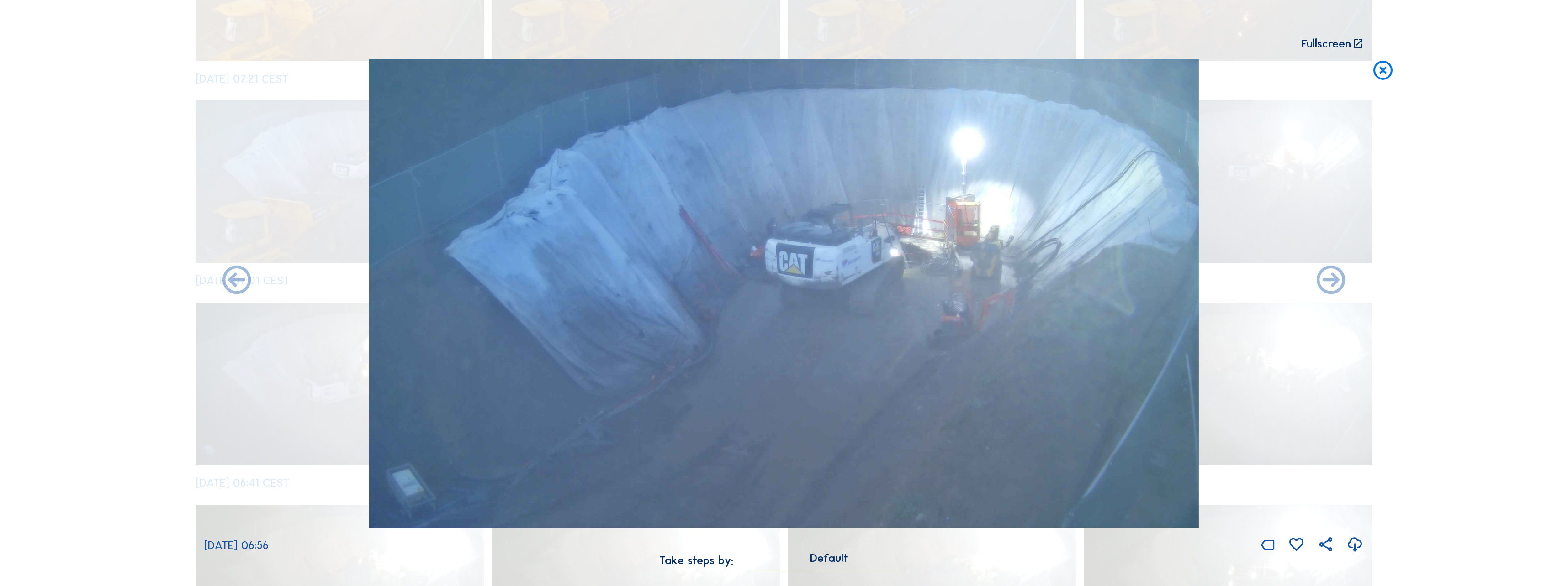
click at [827, 234] on img at bounding box center [784, 293] width 830 height 469
click at [291, 84] on div "[DATE] 06:56" at bounding box center [784, 306] width 1159 height 496
click at [385, 45] on div "Scroll to travel through time | Press 'Alt' Button + Scroll to Zoom | Click and…" at bounding box center [445, 44] width 481 height 12
click at [503, 45] on div "Scroll to travel through time | Press 'Alt' Button + Scroll to Zoom | Click and…" at bounding box center [445, 44] width 481 height 12
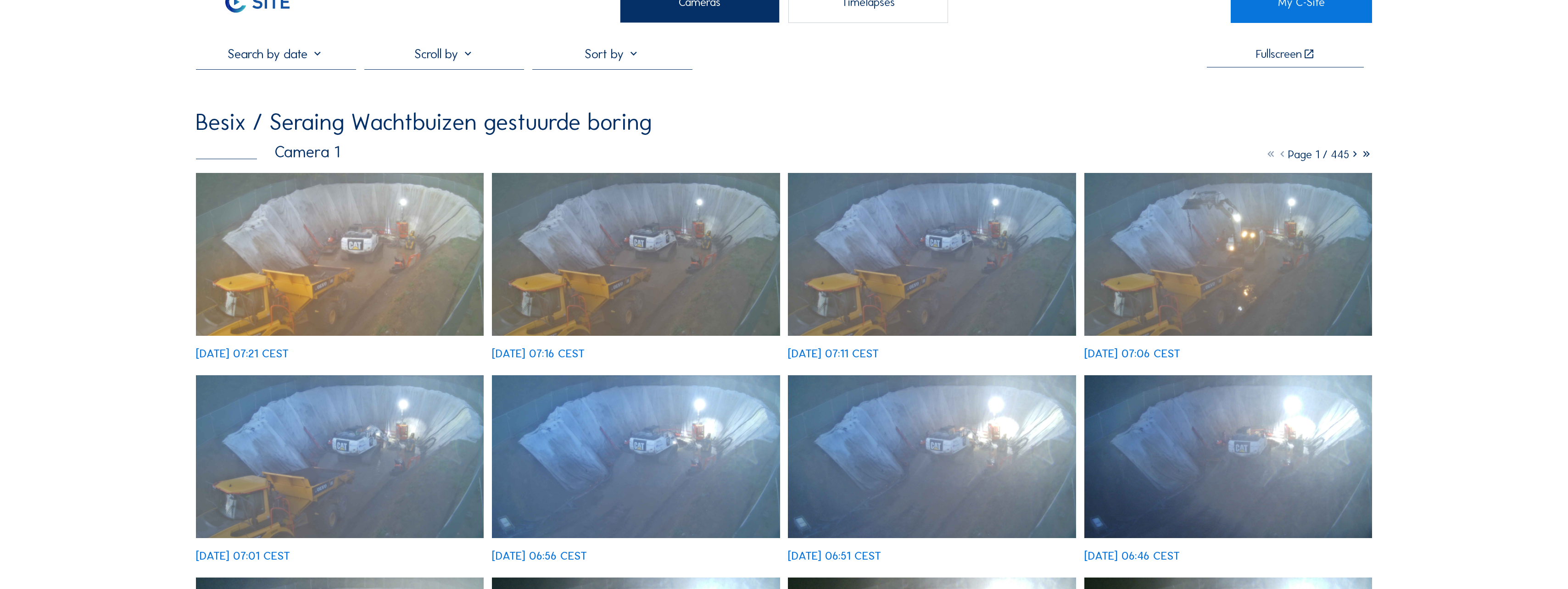
scroll to position [0, 0]
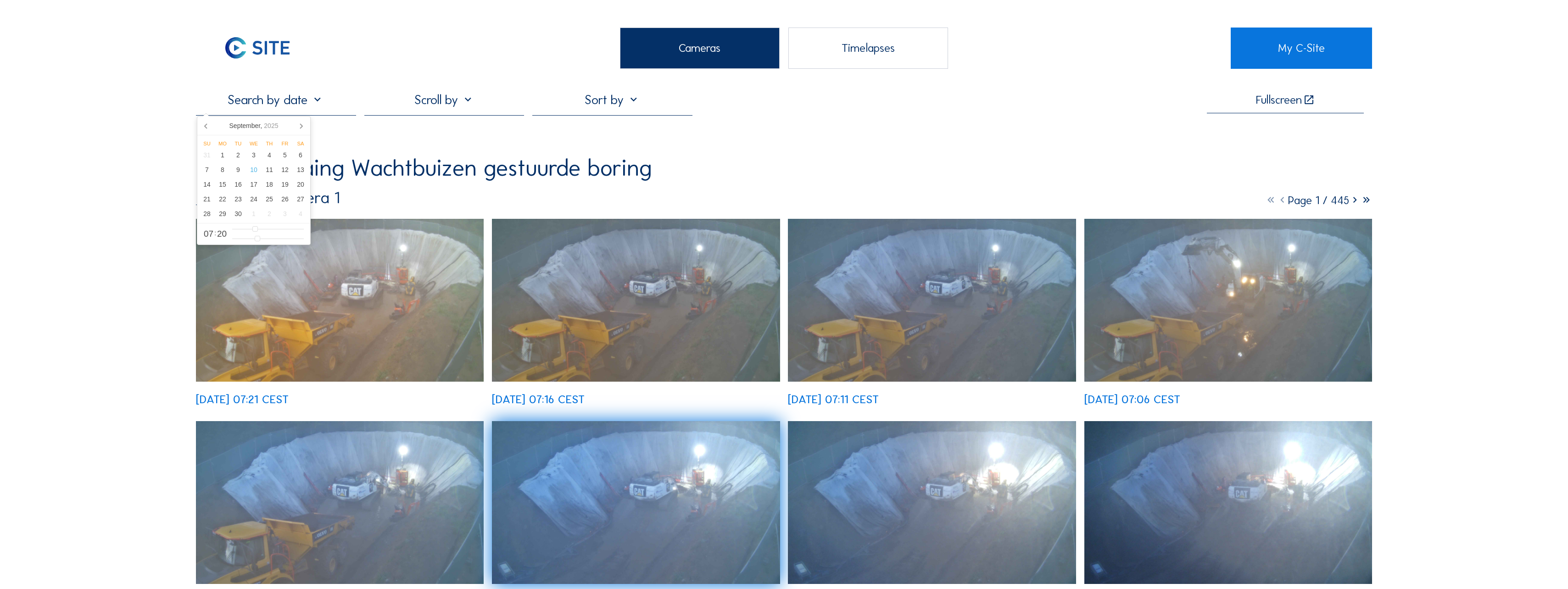
click at [279, 101] on input "text" at bounding box center [275, 99] width 160 height 15
click at [297, 155] on div "6" at bounding box center [300, 155] width 15 height 15
click at [208, 172] on div "7" at bounding box center [207, 170] width 15 height 15
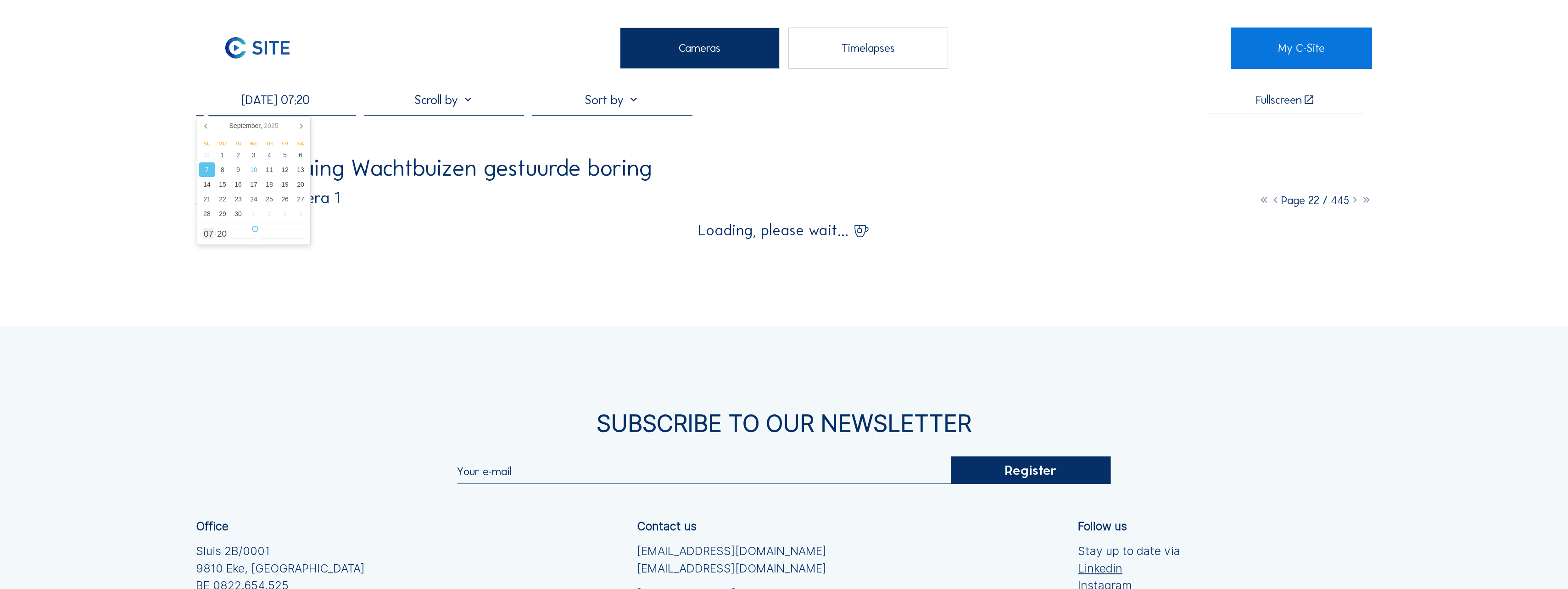
type input "[DATE] 06:20"
type input "6"
type input "[DATE] 04:20"
type input "4"
type input "[DATE] 01:20"
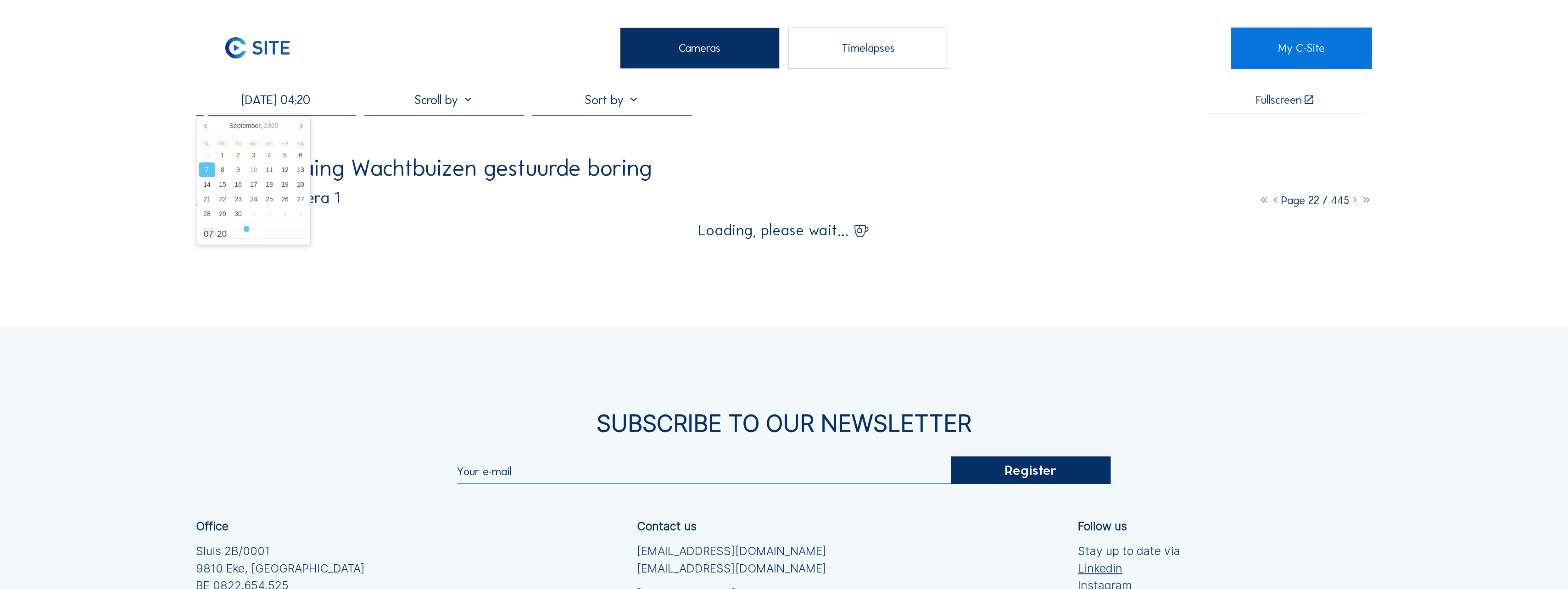
type input "1"
type input "[DATE] 00:20"
drag, startPoint x: 247, startPoint y: 229, endPoint x: 212, endPoint y: 225, distance: 35.2
type input "0"
click at [232, 225] on input "range" at bounding box center [267, 229] width 72 height 8
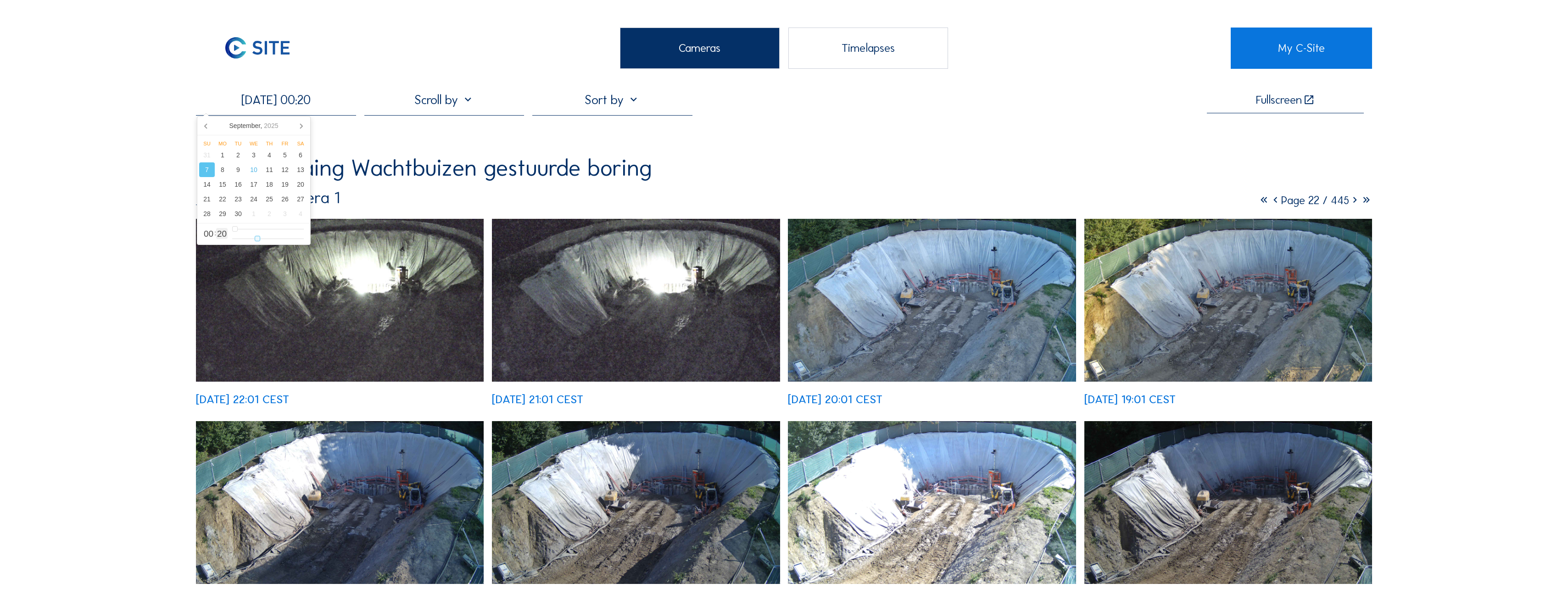
type input "[DATE] 00:19"
type input "19"
type input "[DATE] 00:35"
type input "35"
type input "[DATE] 00:46"
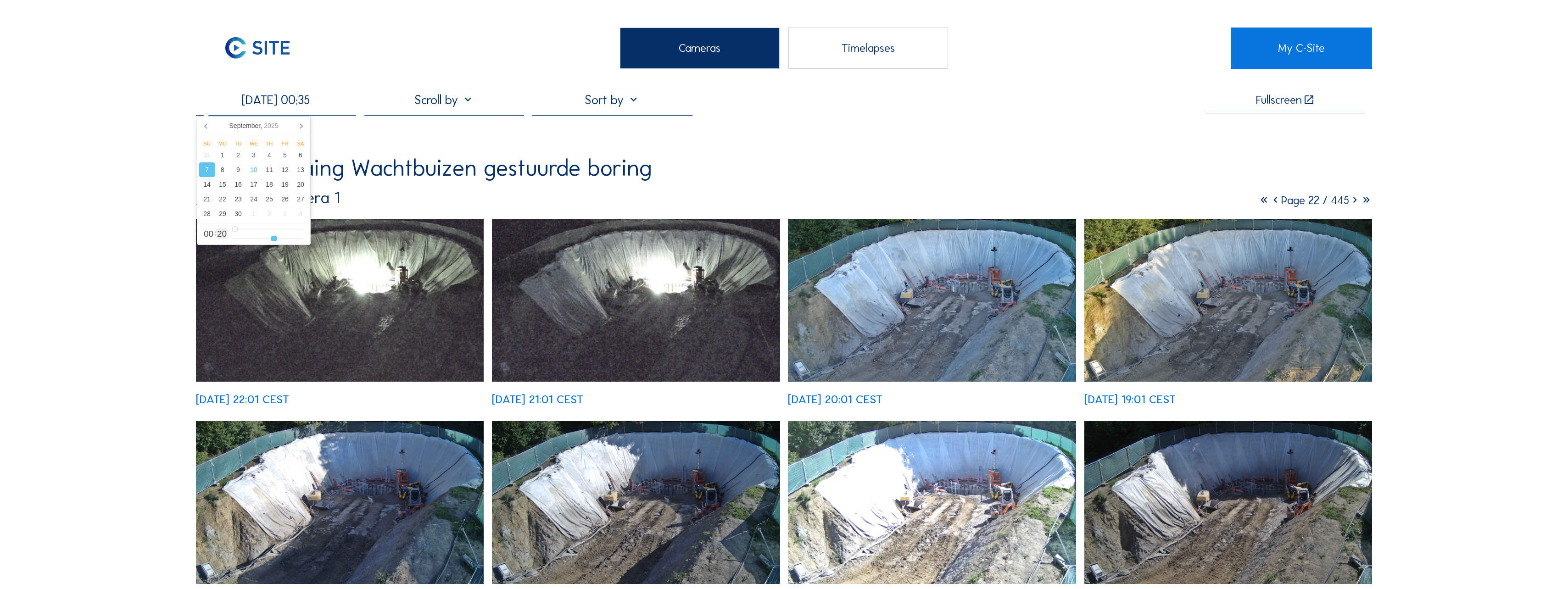
type input "46"
type input "[DATE] 00:59"
drag, startPoint x: 255, startPoint y: 238, endPoint x: 361, endPoint y: 237, distance: 106.0
type input "59"
click at [304, 237] on input "range" at bounding box center [267, 239] width 72 height 8
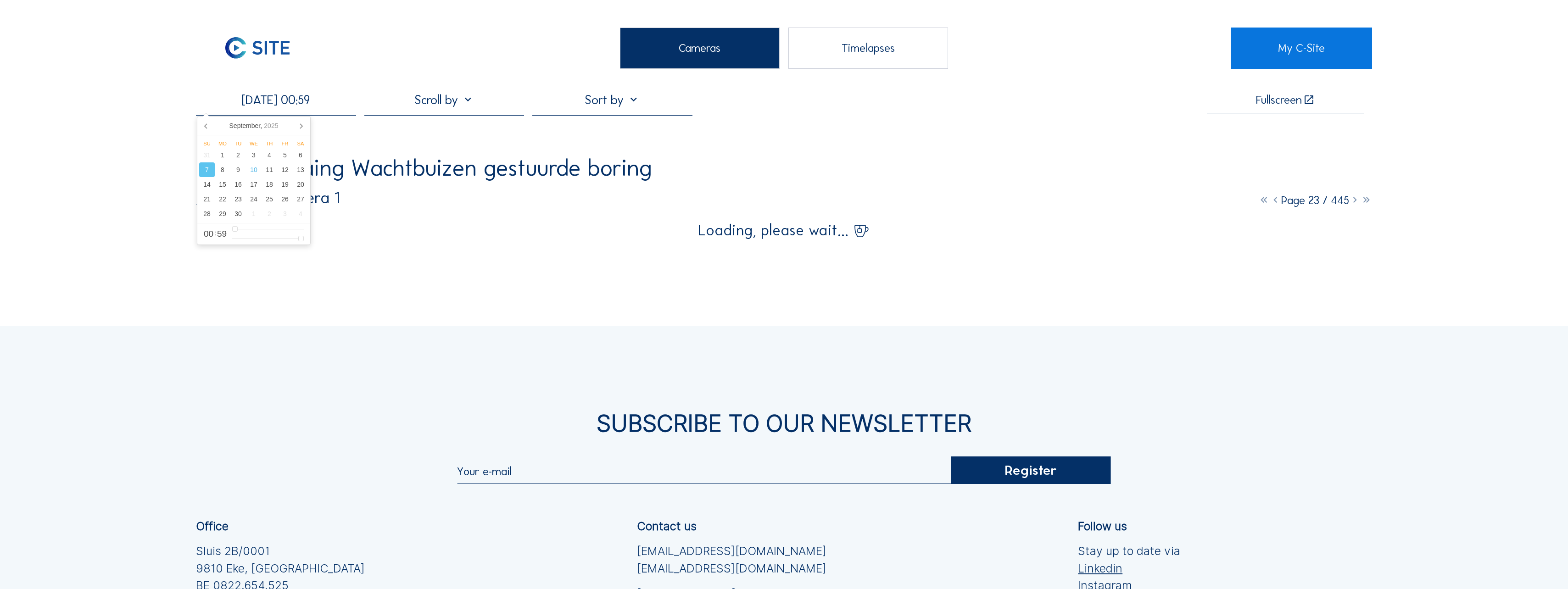
click at [826, 175] on div "Besix / Seraing Wachtbuizen gestuurde boring" at bounding box center [783, 167] width 1176 height 23
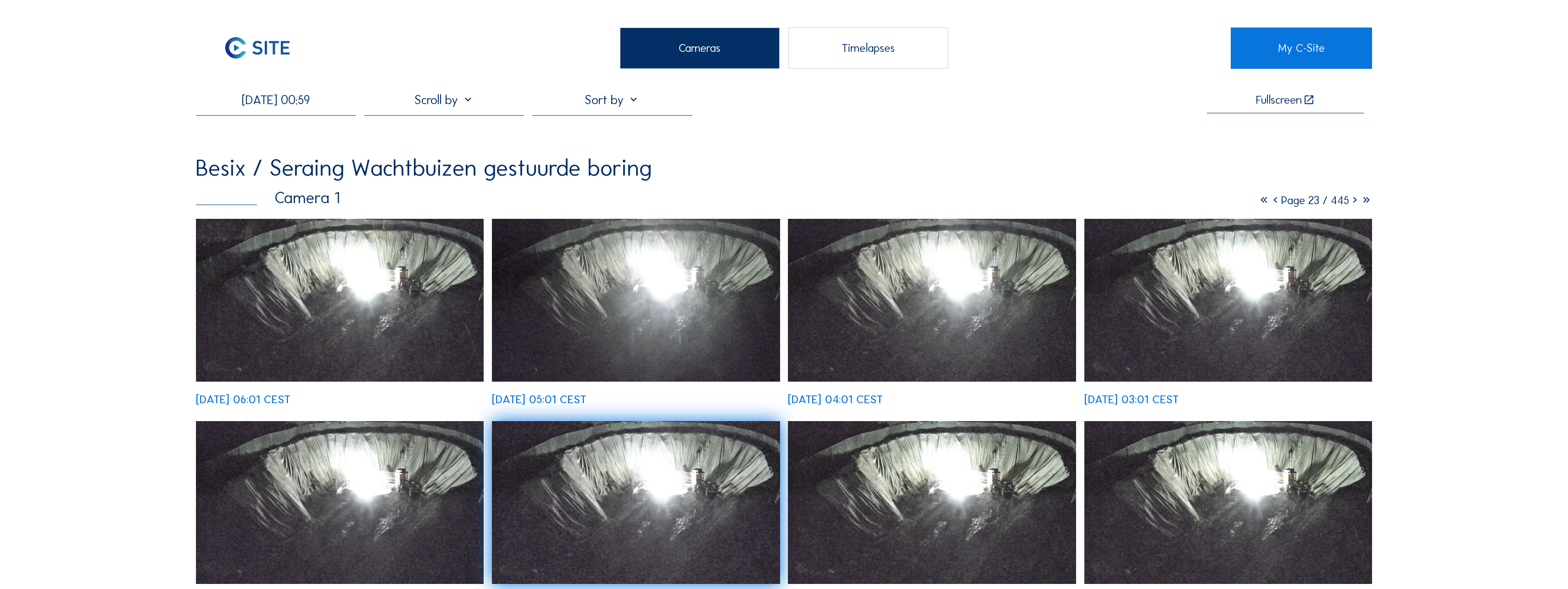
click at [1356, 203] on icon at bounding box center [1355, 200] width 12 height 14
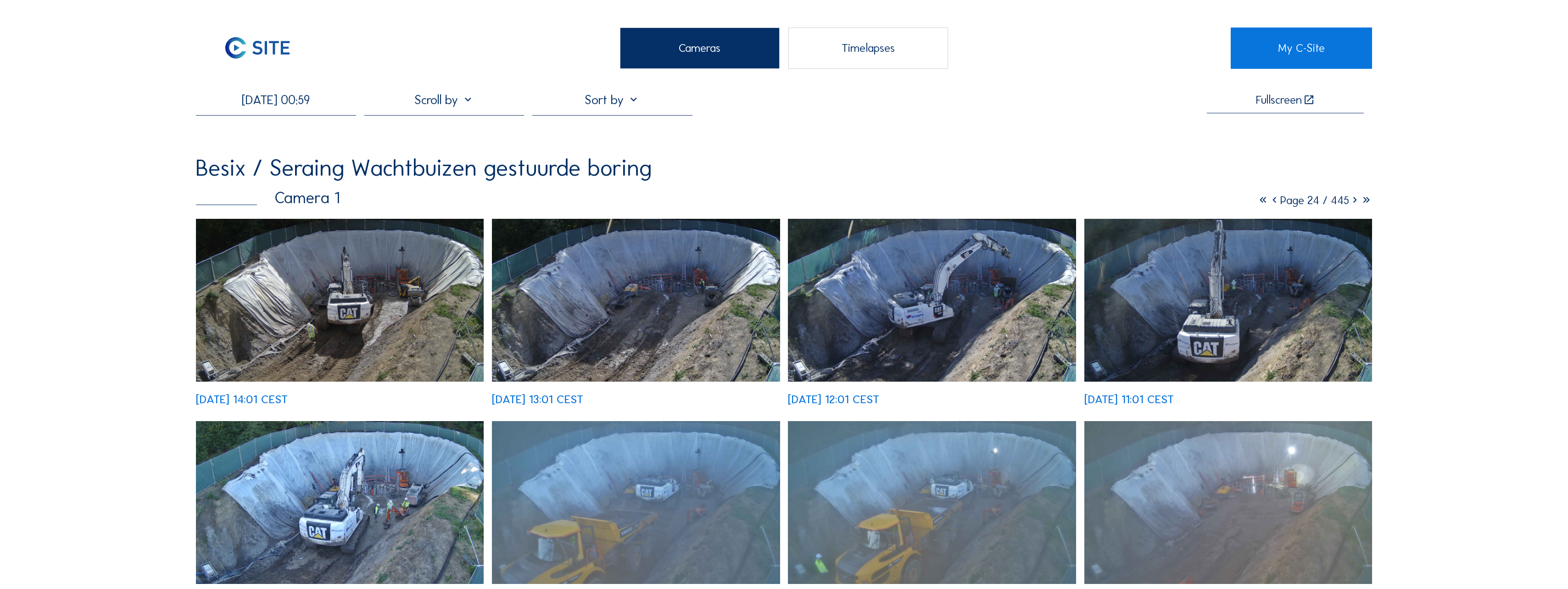
click at [1269, 203] on icon at bounding box center [1274, 200] width 12 height 14
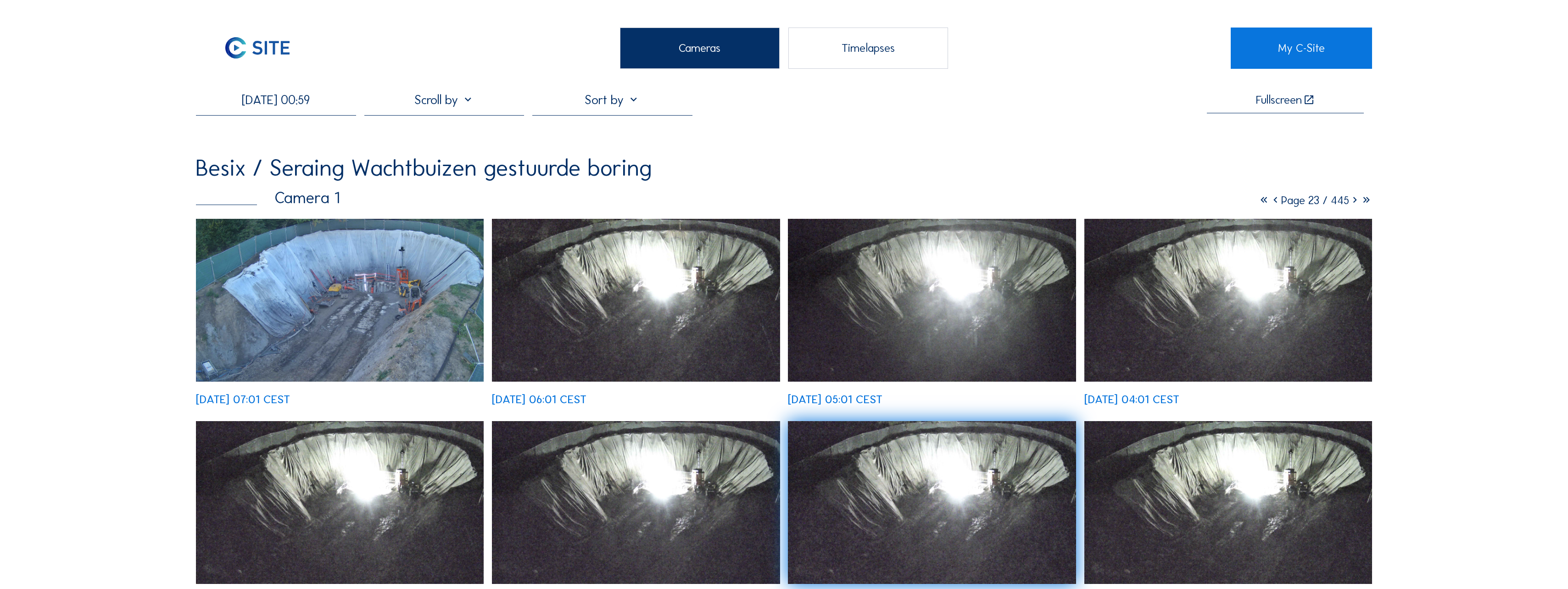
click at [1270, 203] on icon at bounding box center [1275, 200] width 12 height 14
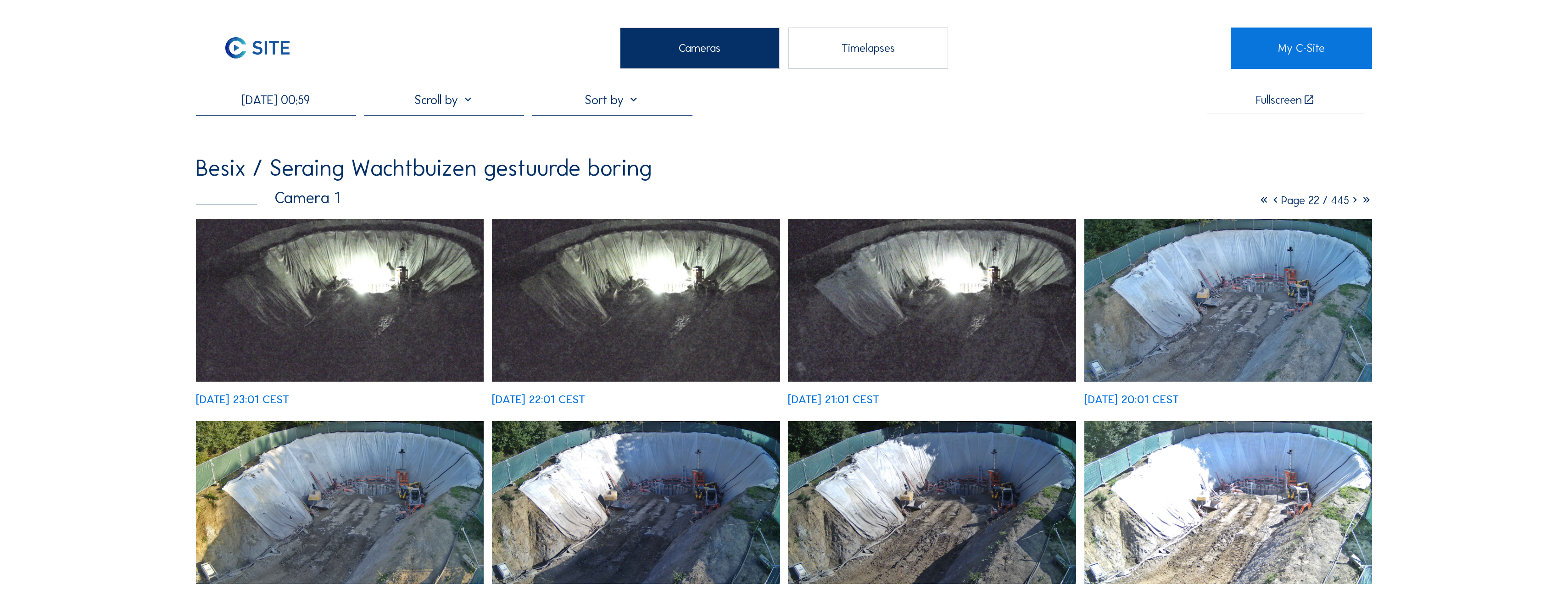
click at [1270, 202] on icon at bounding box center [1275, 200] width 12 height 14
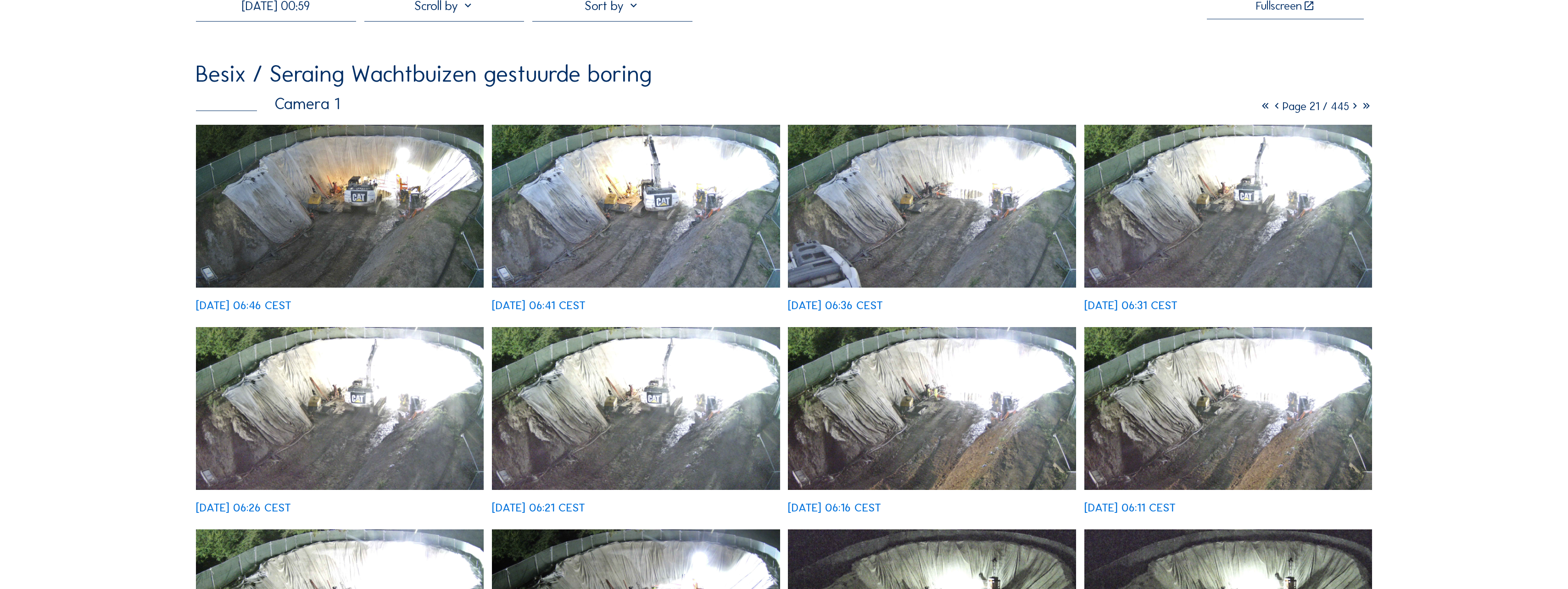
scroll to position [46, 0]
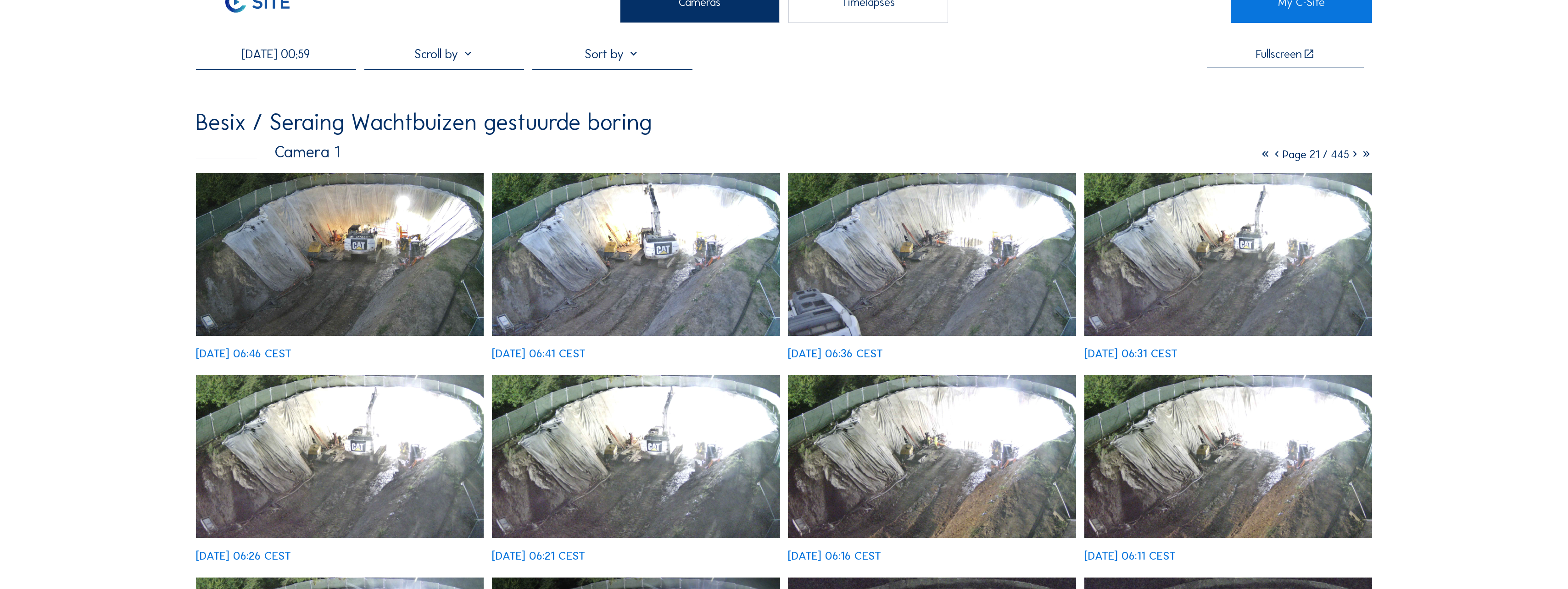
click at [1354, 158] on icon at bounding box center [1355, 154] width 12 height 14
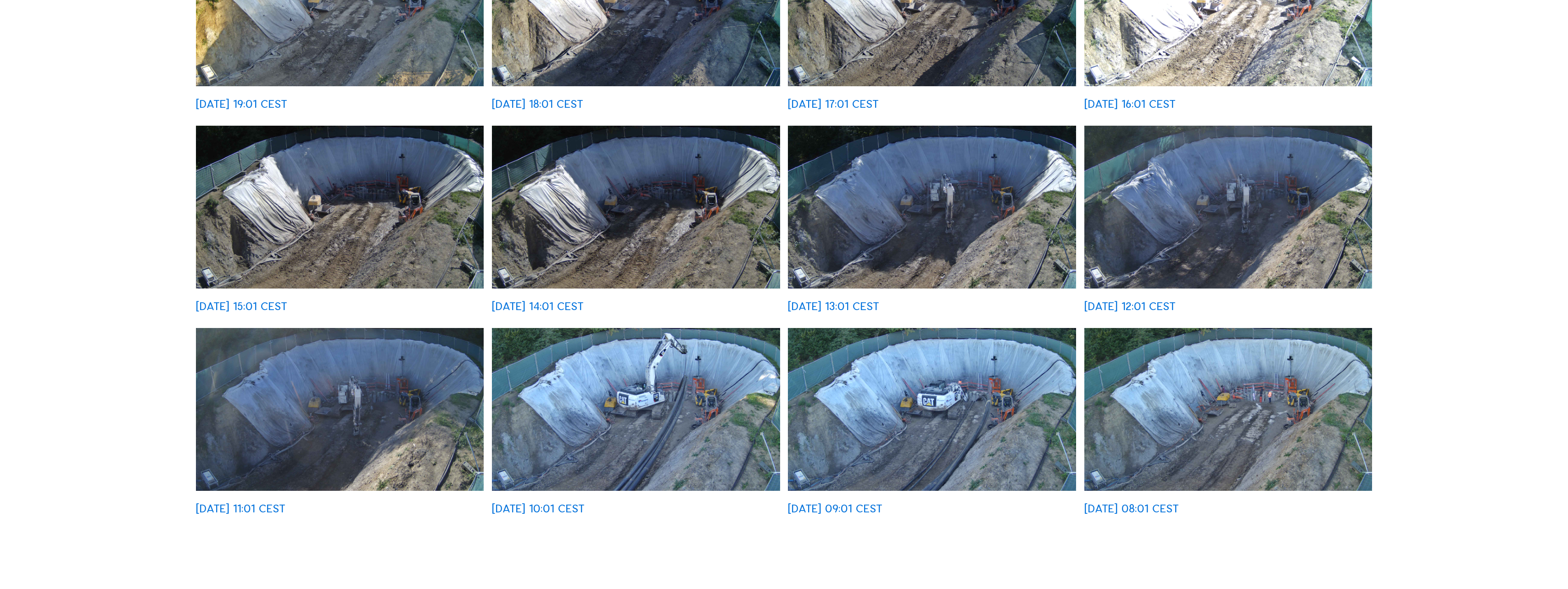
scroll to position [505, 0]
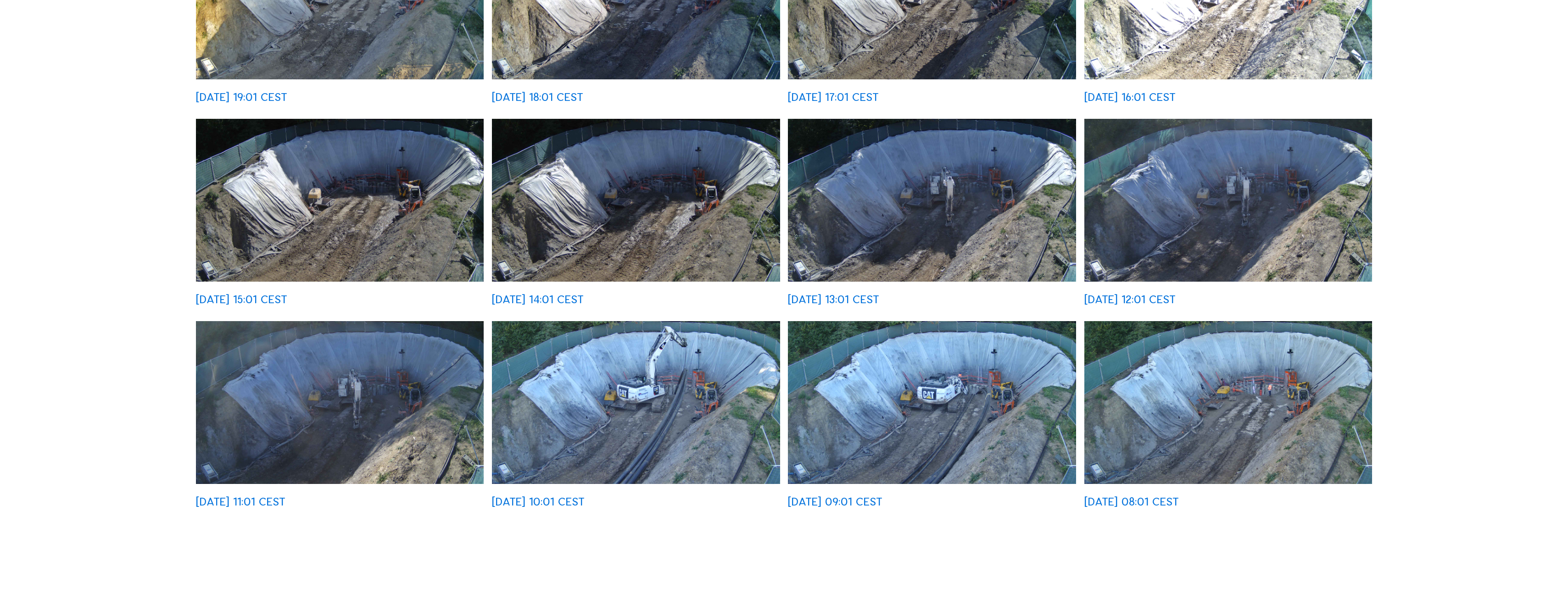
click at [680, 386] on img at bounding box center [636, 403] width 288 height 163
